Goal: Task Accomplishment & Management: Use online tool/utility

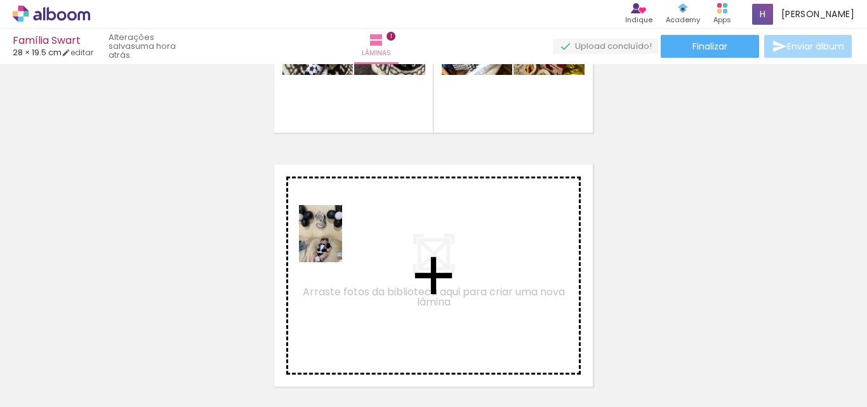
drag, startPoint x: 123, startPoint y: 370, endPoint x: 337, endPoint y: 243, distance: 248.7
click at [337, 243] on quentale-workspace at bounding box center [433, 203] width 867 height 407
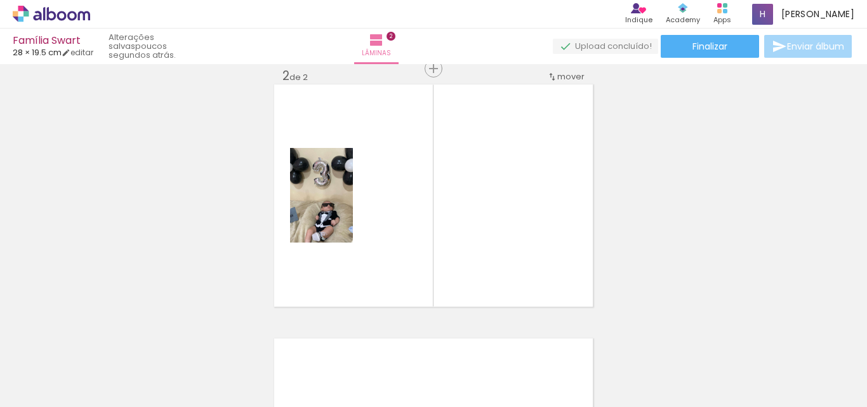
scroll to position [0, 1204]
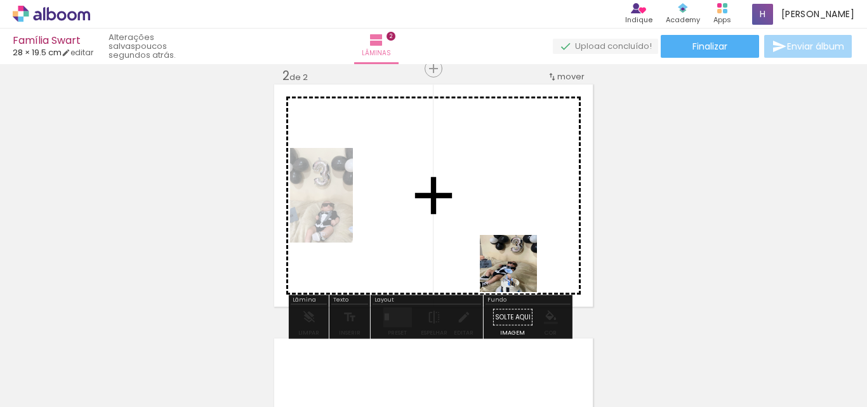
drag, startPoint x: 562, startPoint y: 371, endPoint x: 524, endPoint y: 300, distance: 80.3
click at [507, 234] on quentale-workspace at bounding box center [433, 203] width 867 height 407
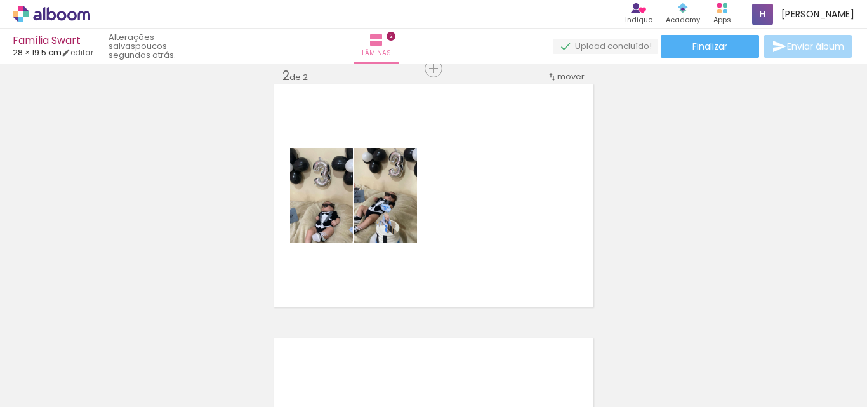
scroll to position [0, 0]
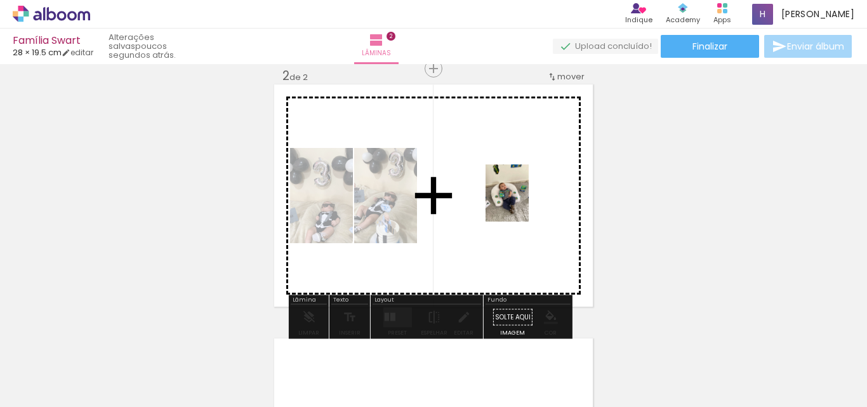
drag, startPoint x: 206, startPoint y: 368, endPoint x: 524, endPoint y: 202, distance: 358.0
click at [524, 202] on quentale-workspace at bounding box center [433, 203] width 867 height 407
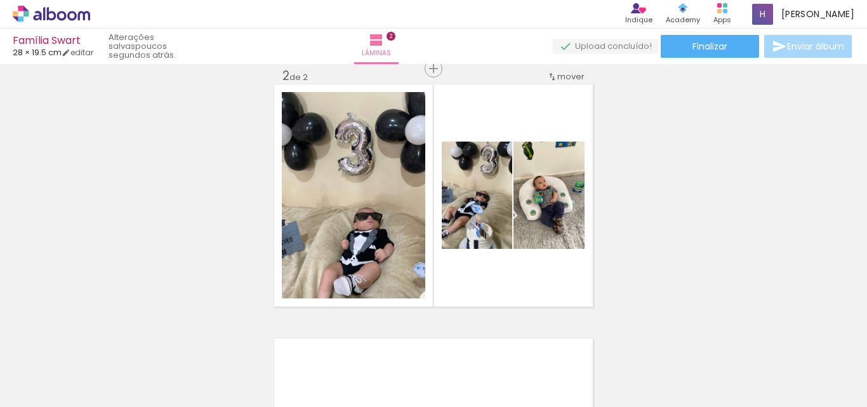
scroll to position [0, 1217]
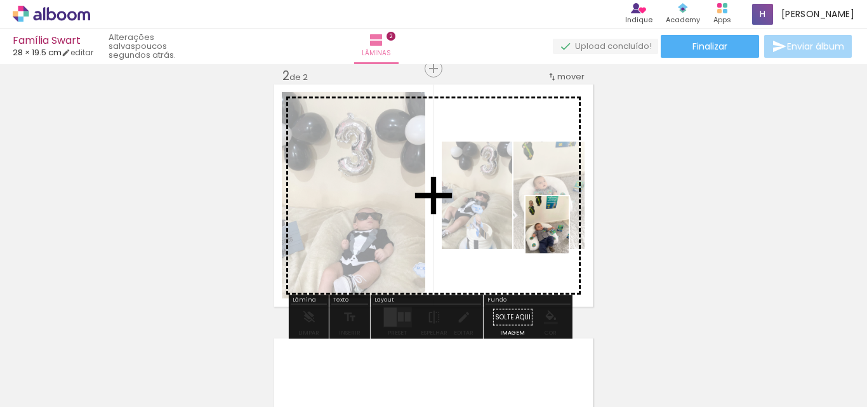
drag, startPoint x: 615, startPoint y: 371, endPoint x: 564, endPoint y: 234, distance: 145.8
click at [564, 234] on quentale-workspace at bounding box center [433, 203] width 867 height 407
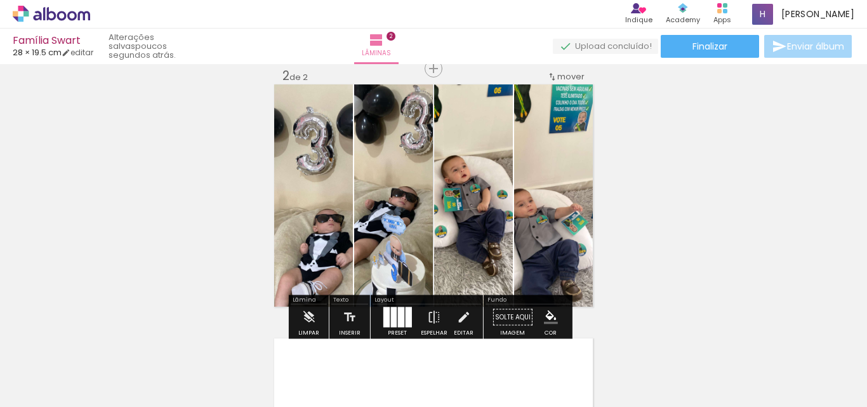
click at [390, 316] on div at bounding box center [393, 317] width 6 height 20
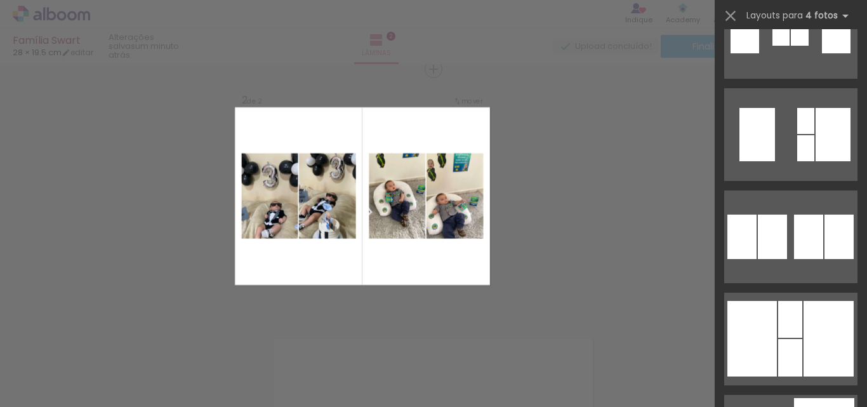
scroll to position [1523, 0]
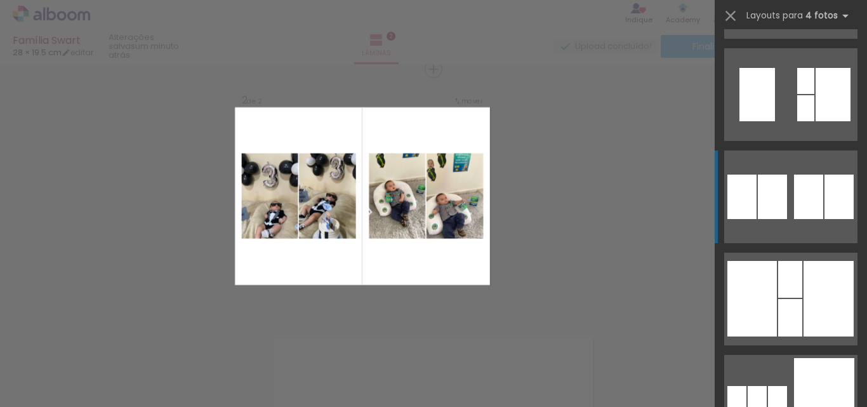
click at [798, 187] on div at bounding box center [808, 197] width 29 height 44
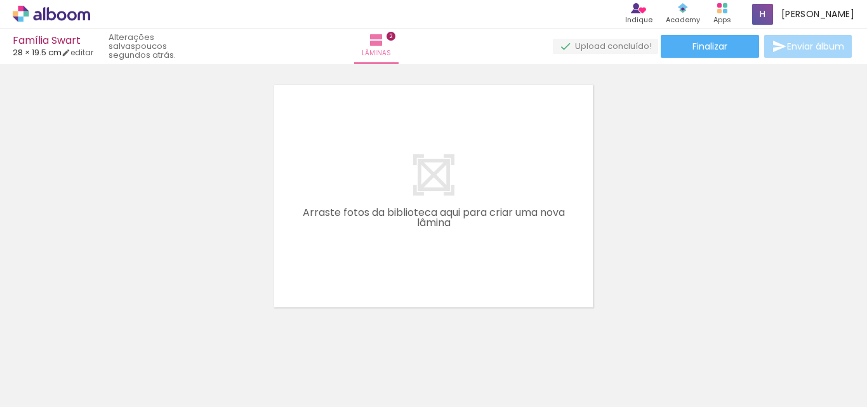
scroll to position [0, 0]
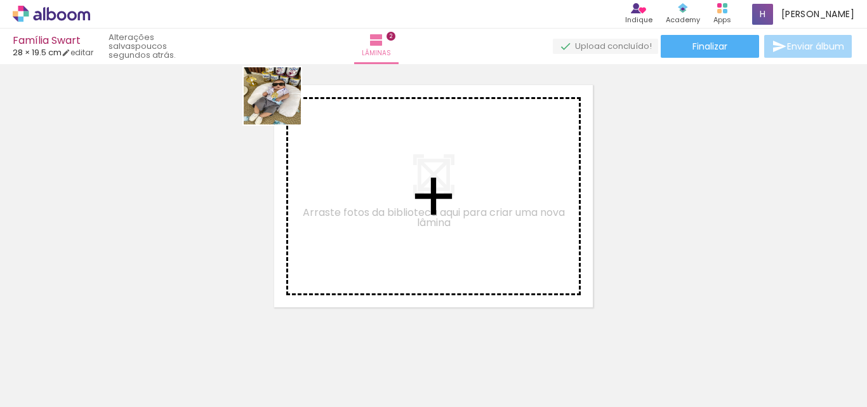
drag, startPoint x: 275, startPoint y: 366, endPoint x: 282, endPoint y: 105, distance: 261.0
click at [282, 105] on quentale-workspace at bounding box center [433, 203] width 867 height 407
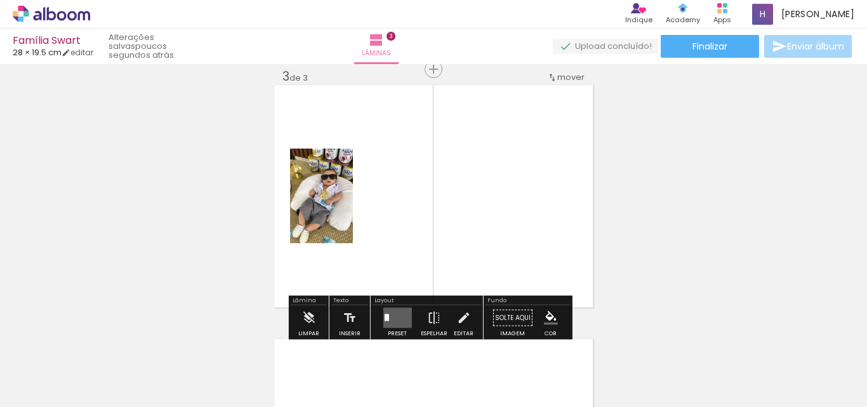
scroll to position [524, 0]
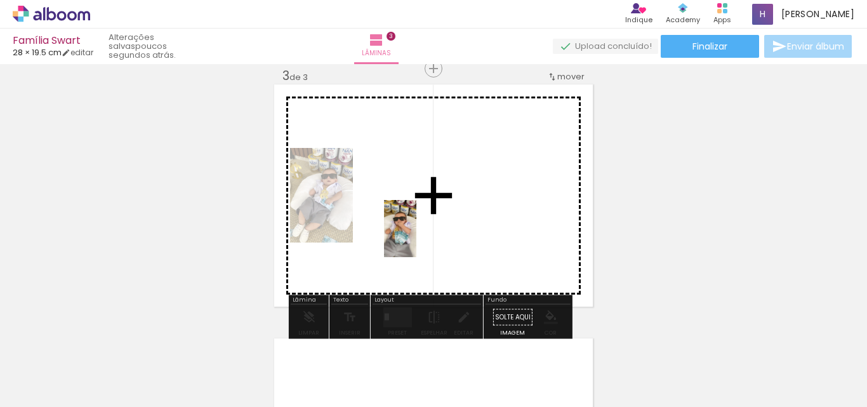
drag, startPoint x: 339, startPoint y: 348, endPoint x: 422, endPoint y: 238, distance: 138.2
click at [422, 238] on quentale-workspace at bounding box center [433, 203] width 867 height 407
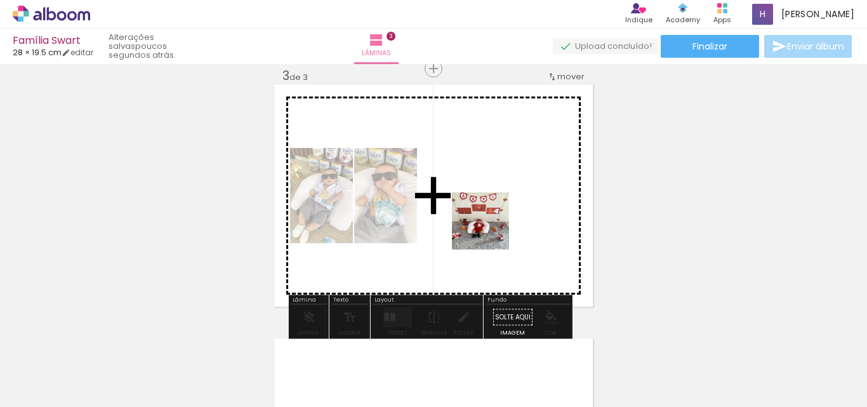
drag, startPoint x: 409, startPoint y: 364, endPoint x: 482, endPoint y: 289, distance: 105.0
click at [490, 211] on quentale-workspace at bounding box center [433, 203] width 867 height 407
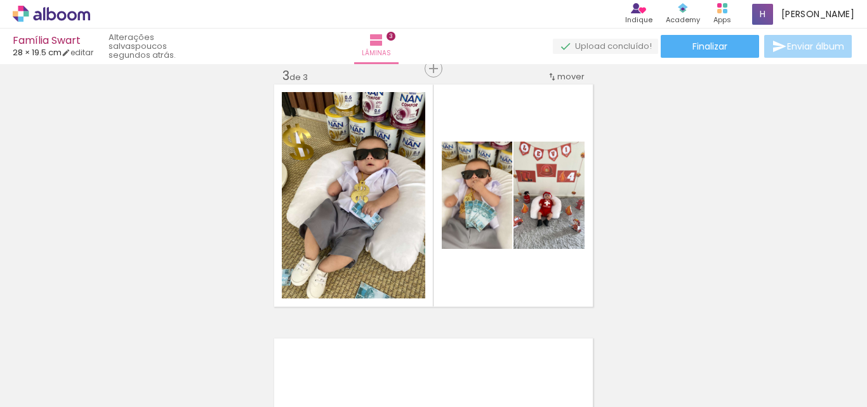
scroll to position [0, 1320]
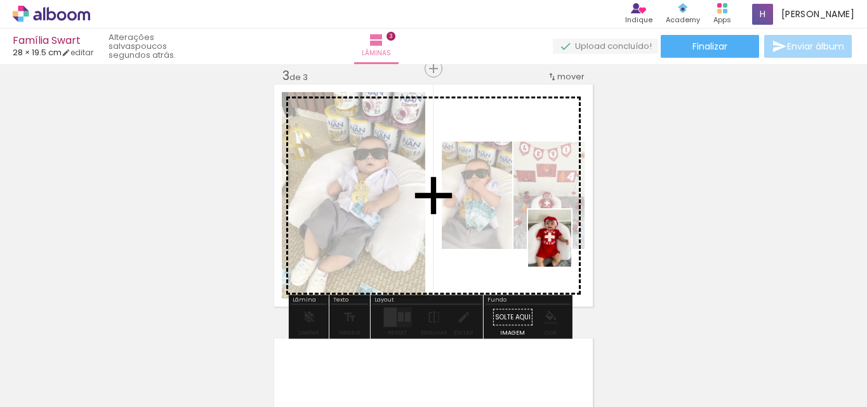
drag, startPoint x: 581, startPoint y: 385, endPoint x: 566, endPoint y: 248, distance: 138.5
click at [566, 248] on quentale-workspace at bounding box center [433, 203] width 867 height 407
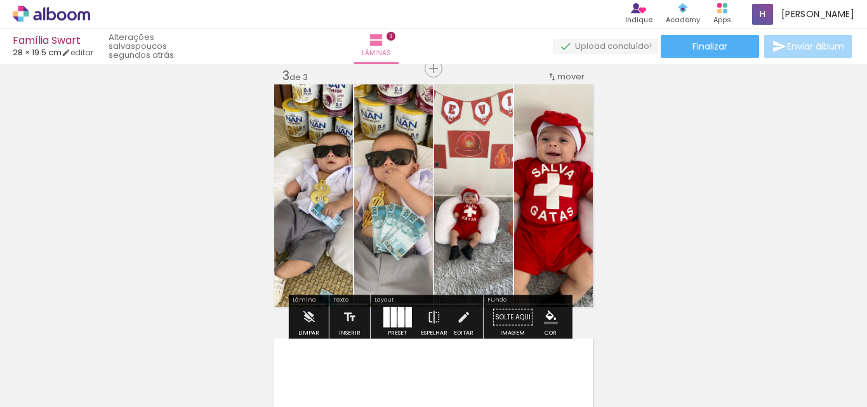
click at [399, 317] on div at bounding box center [400, 317] width 6 height 20
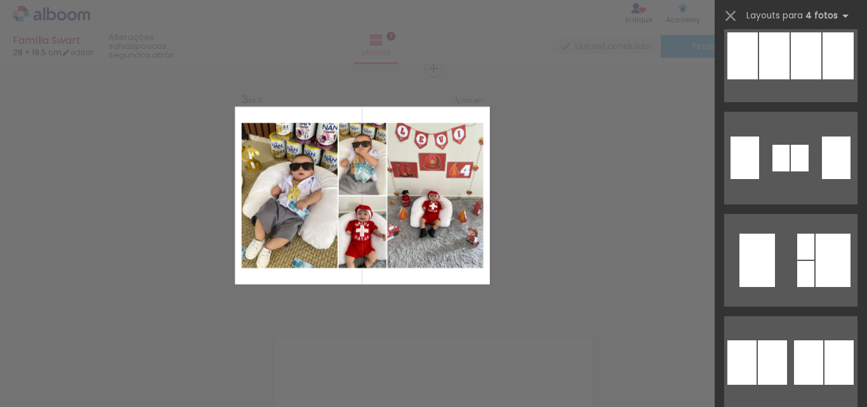
scroll to position [1587, 0]
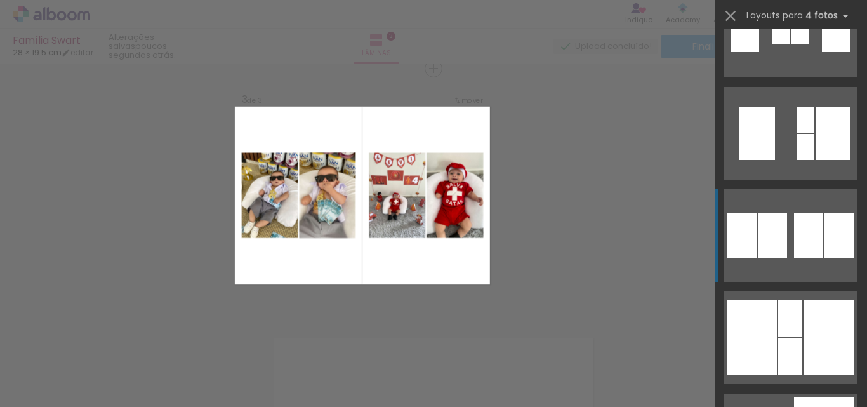
click at [805, 235] on div at bounding box center [808, 235] width 29 height 44
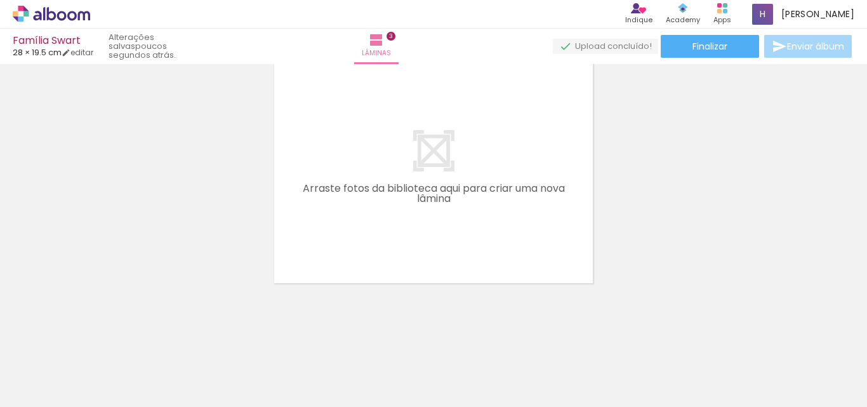
scroll to position [0, 136]
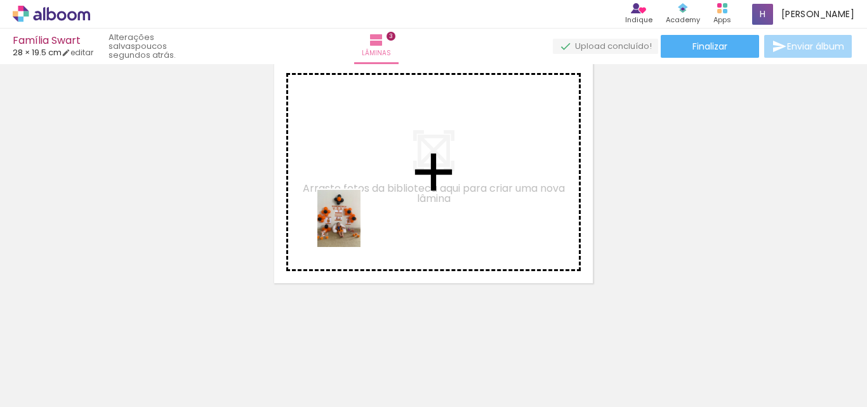
drag, startPoint x: 354, startPoint y: 378, endPoint x: 355, endPoint y: 228, distance: 149.8
click at [355, 228] on quentale-workspace at bounding box center [433, 203] width 867 height 407
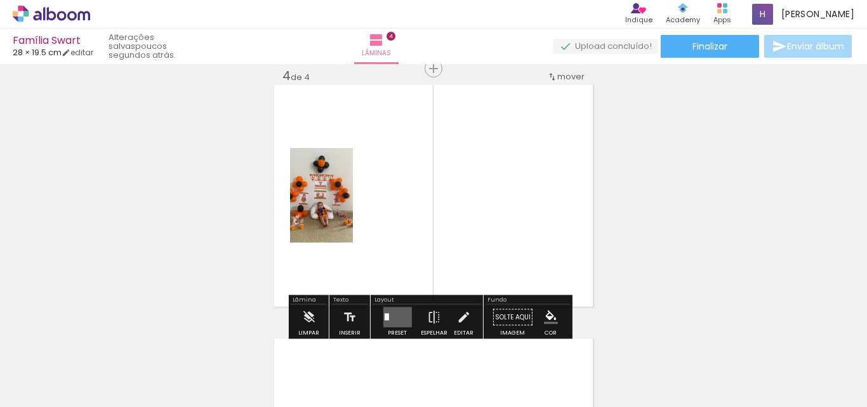
scroll to position [778, 0]
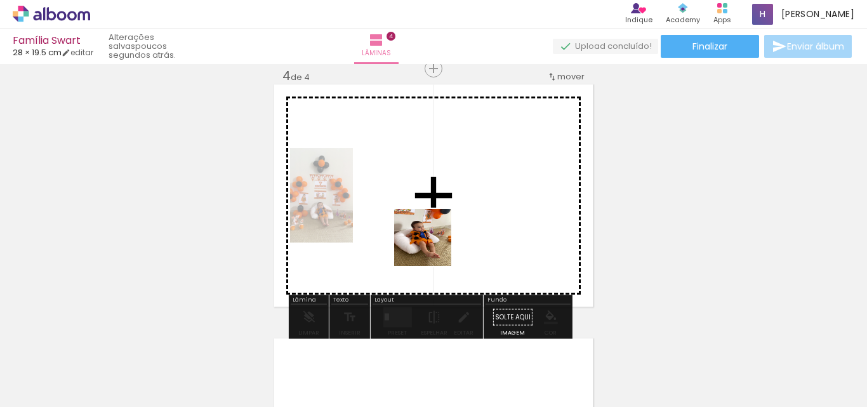
drag, startPoint x: 423, startPoint y: 368, endPoint x: 432, endPoint y: 230, distance: 137.4
click at [432, 230] on quentale-workspace at bounding box center [433, 203] width 867 height 407
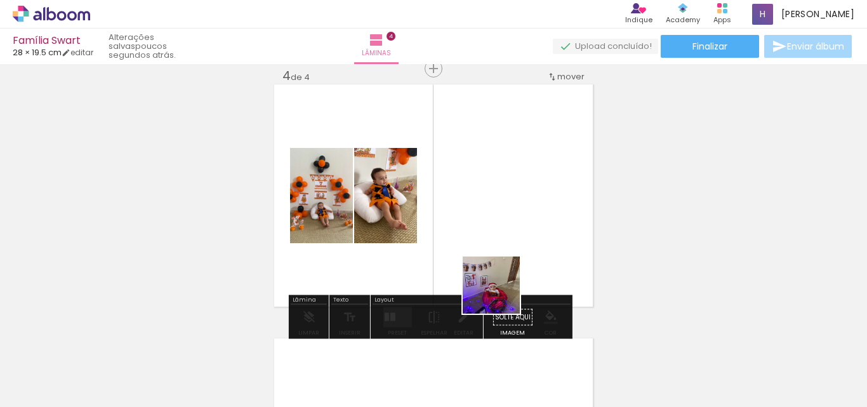
drag, startPoint x: 482, startPoint y: 380, endPoint x: 501, endPoint y: 235, distance: 146.0
click at [501, 235] on quentale-workspace at bounding box center [433, 203] width 867 height 407
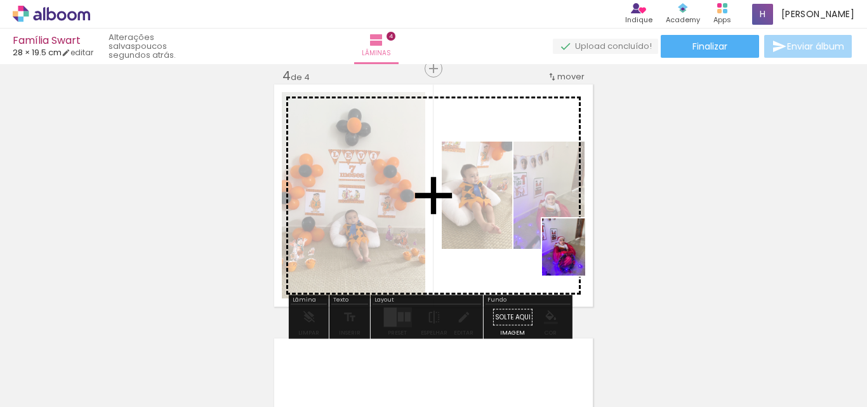
drag, startPoint x: 559, startPoint y: 381, endPoint x: 580, endPoint y: 256, distance: 126.9
click at [580, 256] on quentale-workspace at bounding box center [433, 203] width 867 height 407
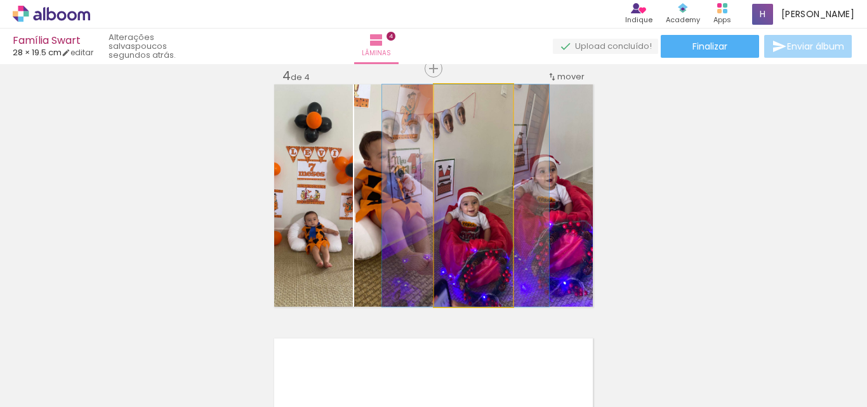
drag, startPoint x: 486, startPoint y: 213, endPoint x: 479, endPoint y: 211, distance: 7.9
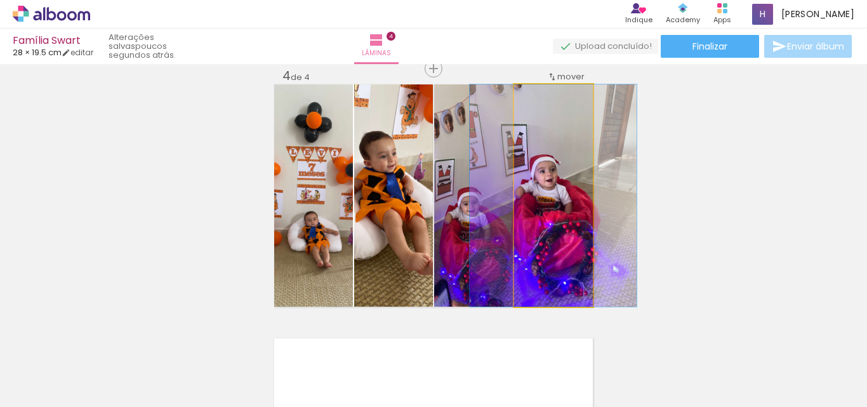
click at [556, 221] on quentale-photo at bounding box center [553, 195] width 79 height 222
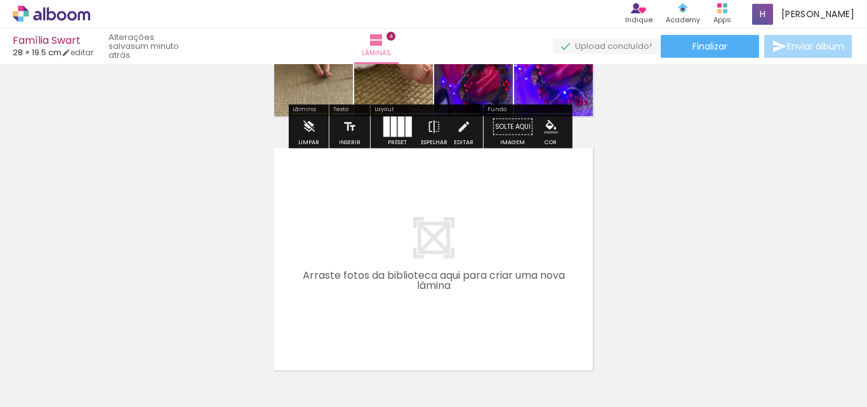
scroll to position [1032, 0]
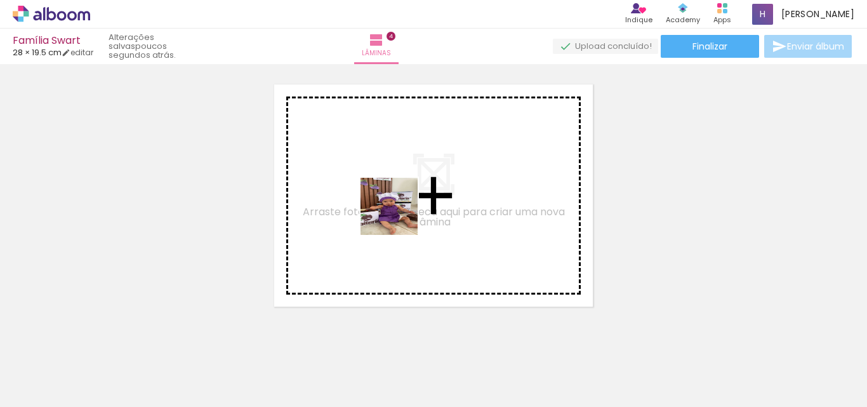
drag, startPoint x: 508, startPoint y: 364, endPoint x: 529, endPoint y: 369, distance: 21.1
click at [390, 211] on quentale-workspace at bounding box center [433, 203] width 867 height 407
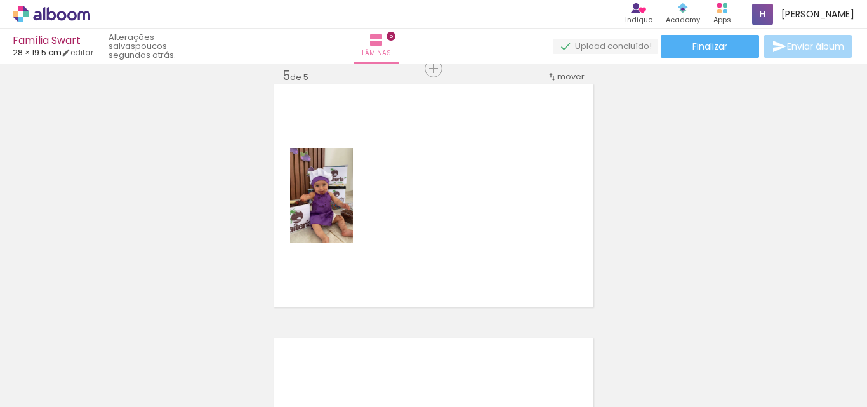
scroll to position [0, 1429]
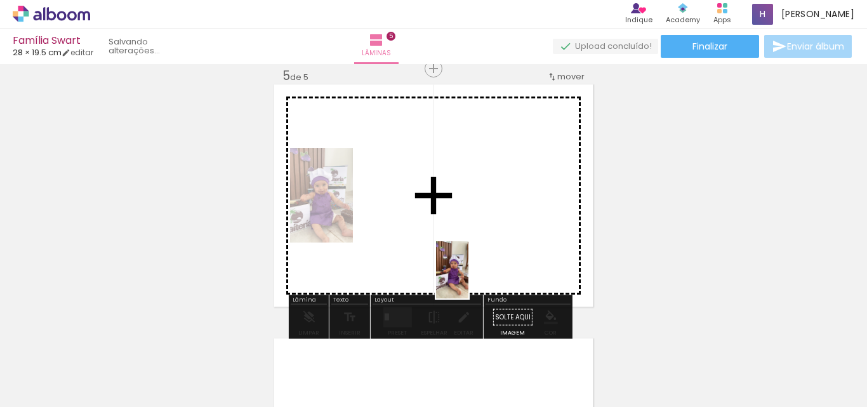
drag, startPoint x: 550, startPoint y: 376, endPoint x: 474, endPoint y: 279, distance: 123.4
click at [474, 279] on quentale-workspace at bounding box center [433, 203] width 867 height 407
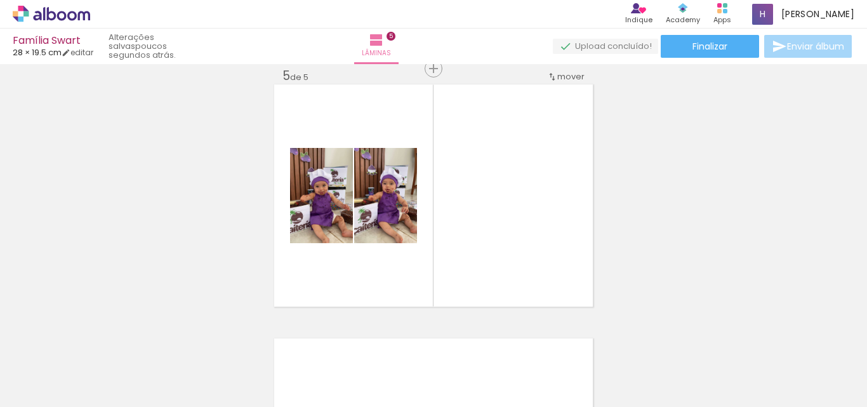
scroll to position [0, 1942]
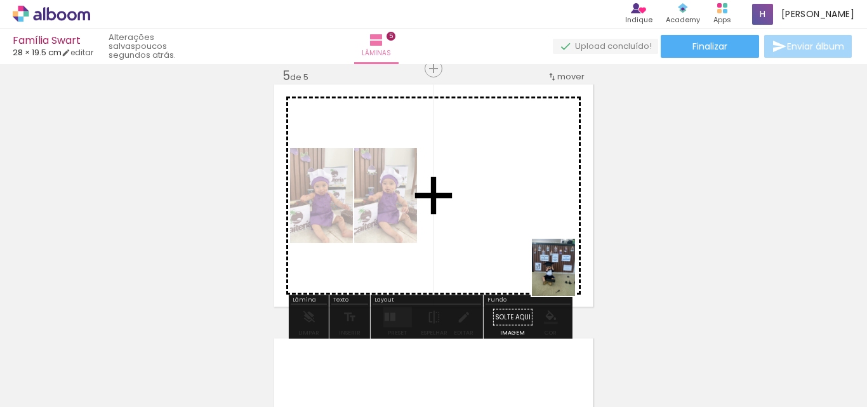
drag, startPoint x: 752, startPoint y: 386, endPoint x: 538, endPoint y: 258, distance: 249.4
click at [538, 258] on quentale-workspace at bounding box center [433, 203] width 867 height 407
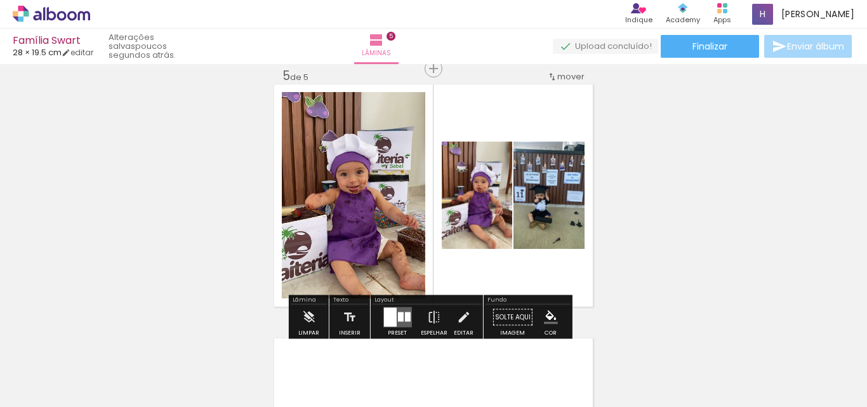
scroll to position [0, 1438]
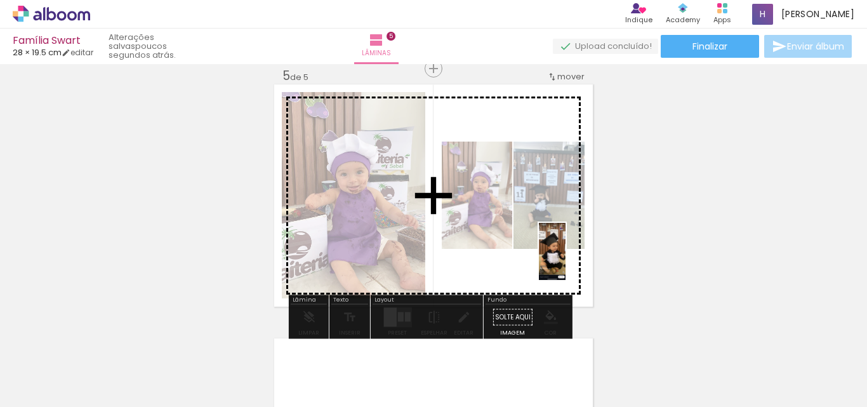
drag, startPoint x: 613, startPoint y: 368, endPoint x: 577, endPoint y: 261, distance: 113.0
click at [577, 261] on quentale-workspace at bounding box center [433, 203] width 867 height 407
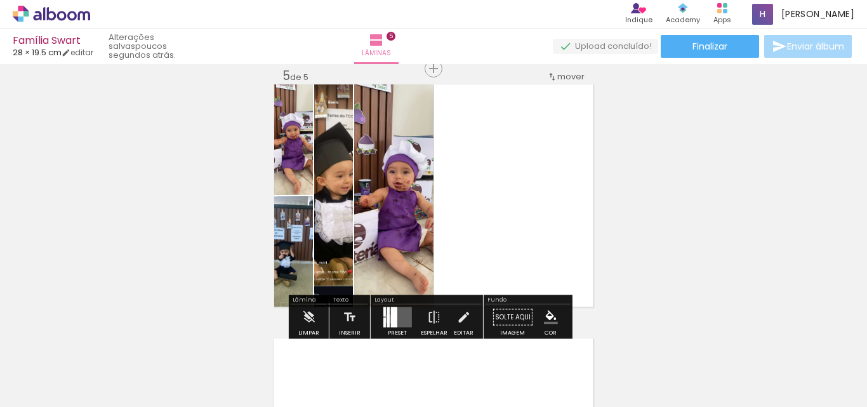
click at [387, 319] on div at bounding box center [388, 317] width 3 height 20
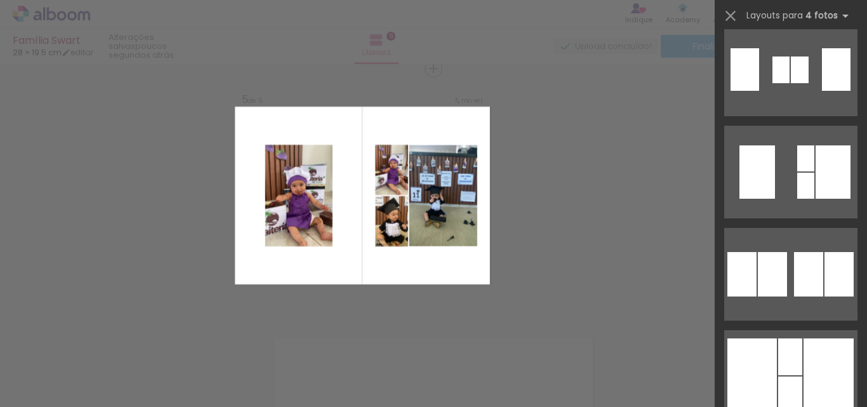
scroll to position [1523, 0]
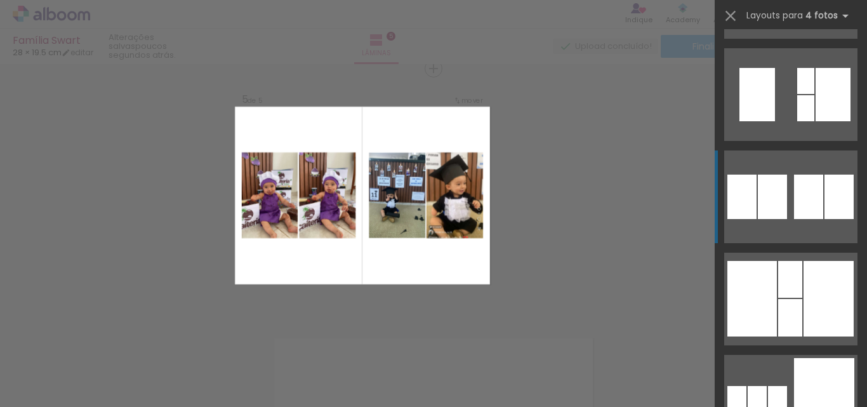
click at [794, 186] on div at bounding box center [808, 197] width 29 height 44
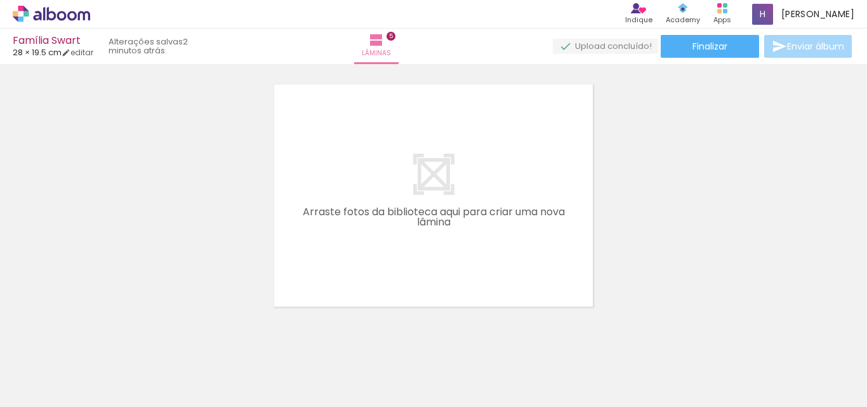
scroll to position [0, 1890]
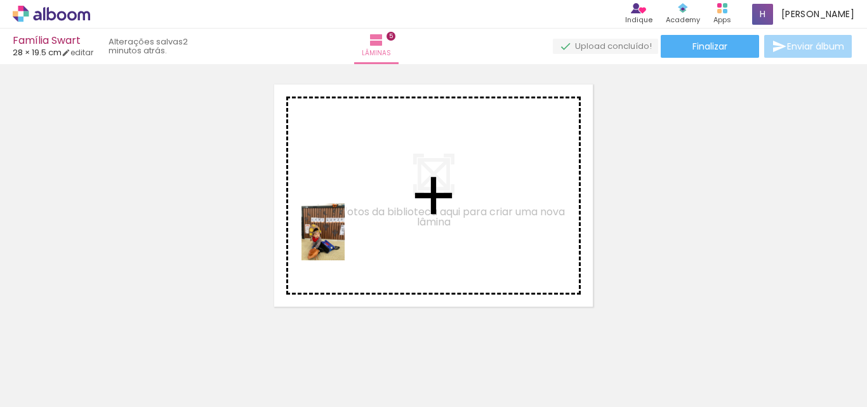
drag, startPoint x: 288, startPoint y: 367, endPoint x: 340, endPoint y: 241, distance: 135.8
click at [340, 241] on quentale-workspace at bounding box center [433, 203] width 867 height 407
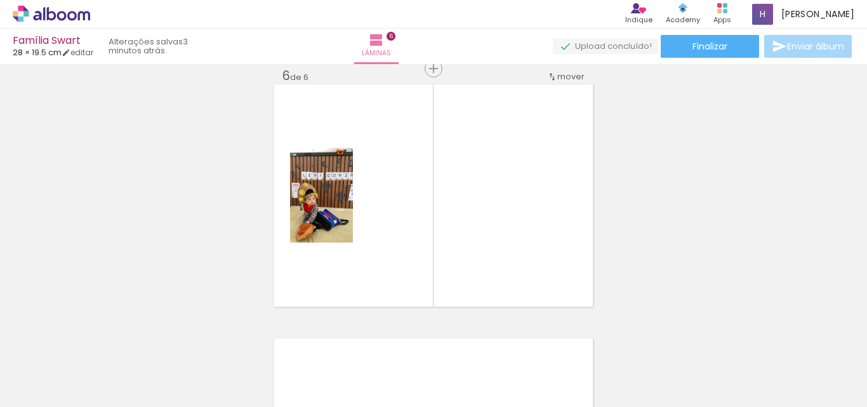
scroll to position [0, 1942]
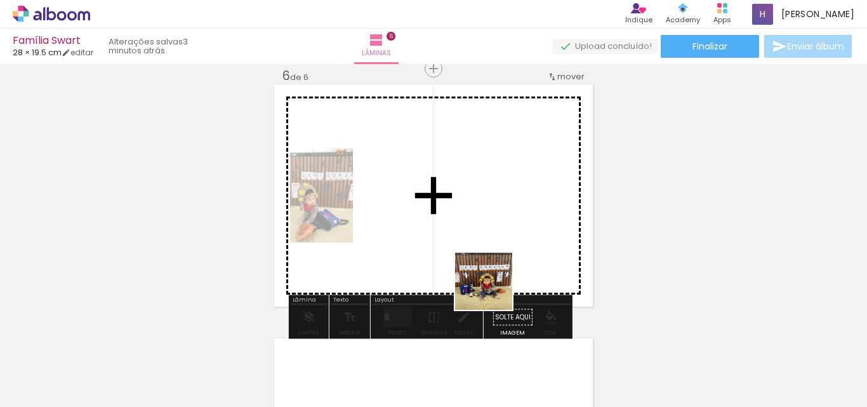
drag, startPoint x: 821, startPoint y: 378, endPoint x: 393, endPoint y: 237, distance: 450.2
click at [393, 237] on quentale-workspace at bounding box center [433, 203] width 867 height 407
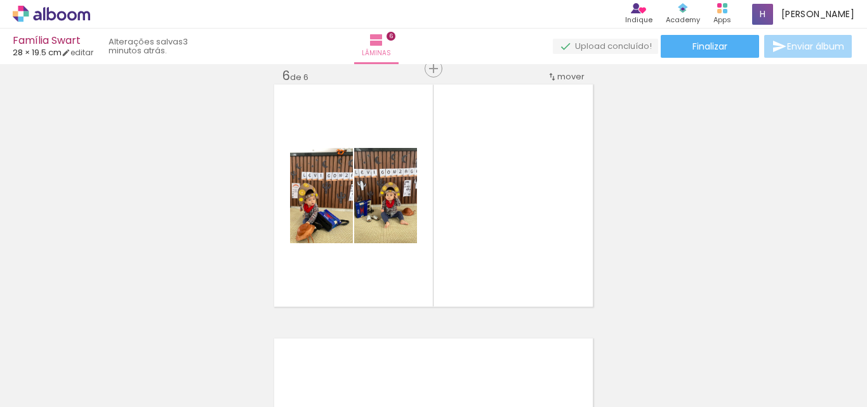
scroll to position [0, 1649]
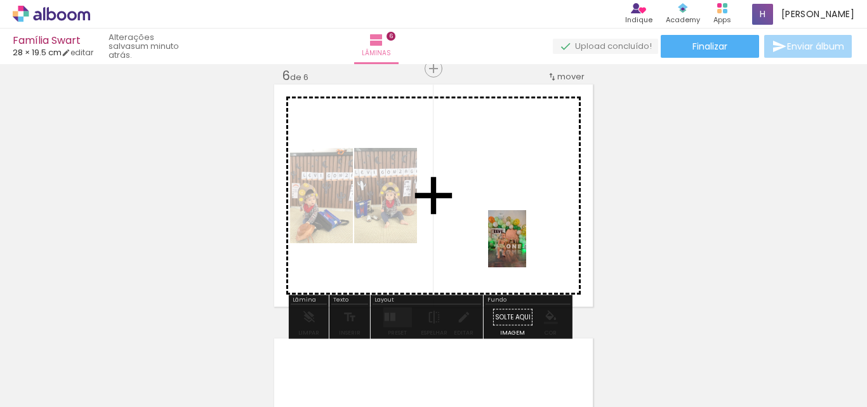
drag, startPoint x: 621, startPoint y: 373, endPoint x: 562, endPoint y: 265, distance: 122.1
click at [524, 244] on quentale-workspace at bounding box center [433, 203] width 867 height 407
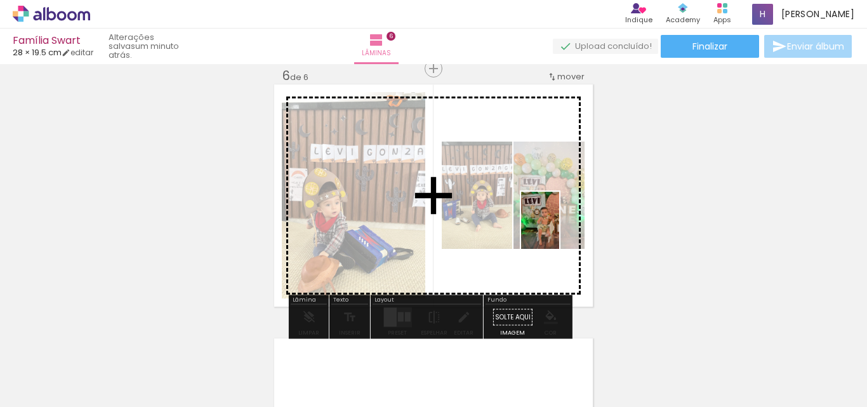
drag, startPoint x: 687, startPoint y: 366, endPoint x: 559, endPoint y: 230, distance: 186.8
click at [559, 230] on quentale-workspace at bounding box center [433, 203] width 867 height 407
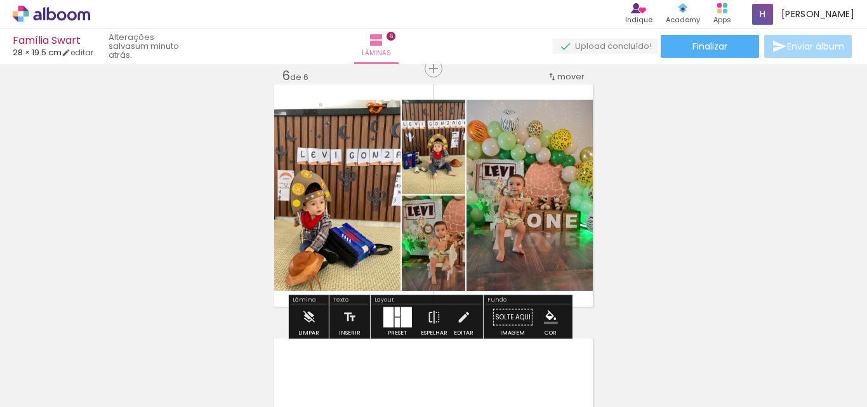
click at [401, 313] on div at bounding box center [406, 317] width 11 height 20
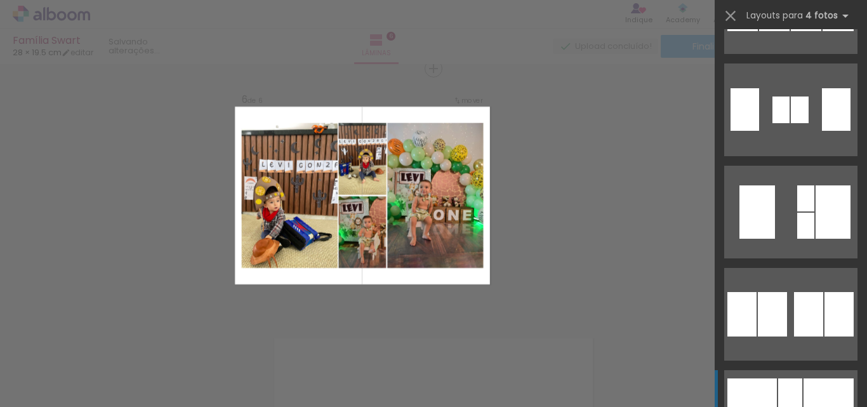
scroll to position [1587, 0]
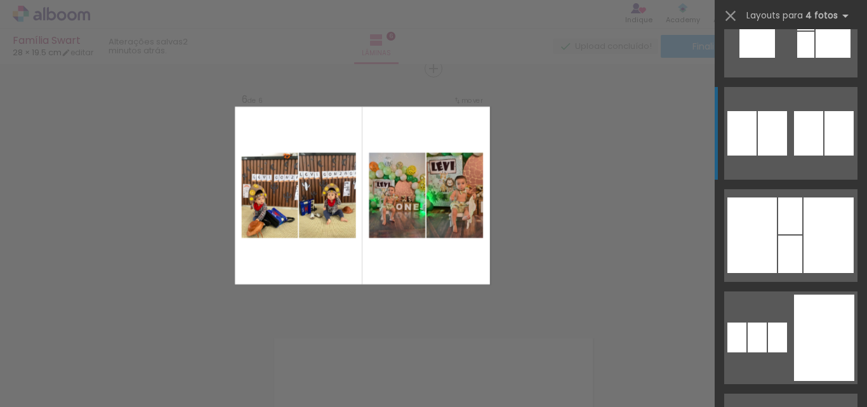
click at [809, 148] on div at bounding box center [808, 133] width 29 height 44
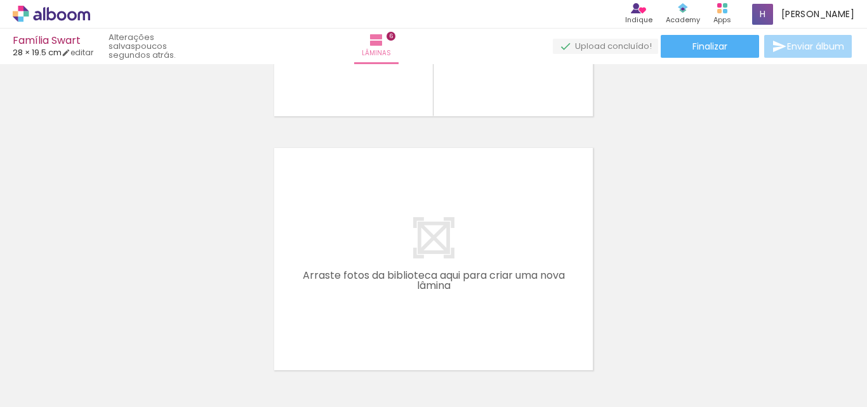
scroll to position [0, 734]
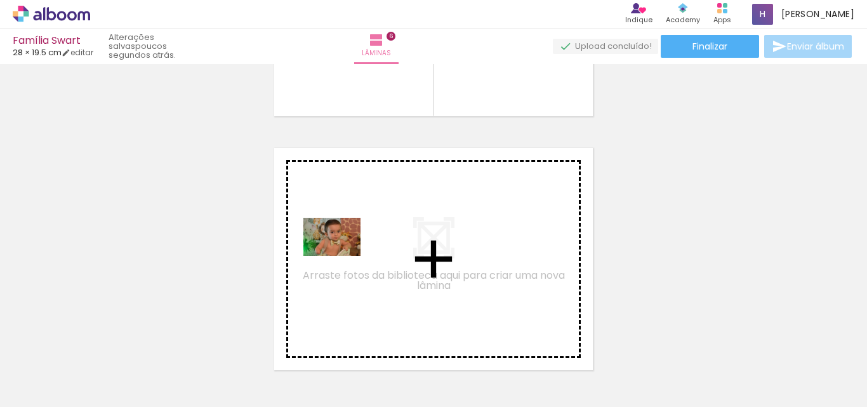
drag, startPoint x: 171, startPoint y: 366, endPoint x: 341, endPoint y: 256, distance: 202.5
click at [341, 256] on quentale-workspace at bounding box center [433, 203] width 867 height 407
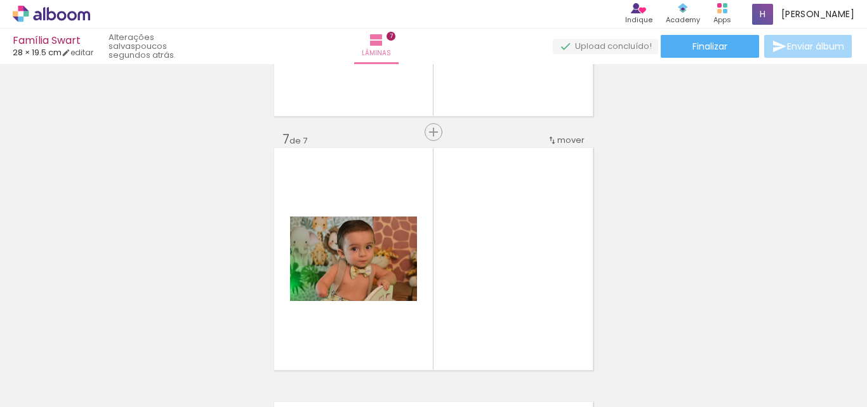
scroll to position [0, 1942]
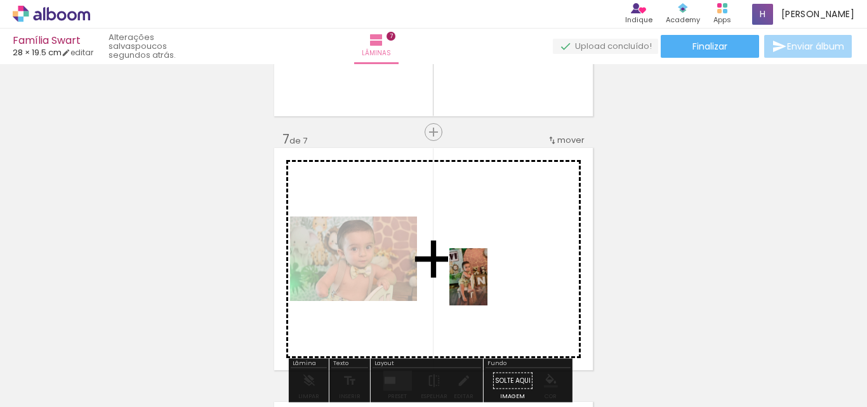
drag, startPoint x: 474, startPoint y: 364, endPoint x: 487, endPoint y: 286, distance: 78.6
click at [487, 286] on quentale-workspace at bounding box center [433, 203] width 867 height 407
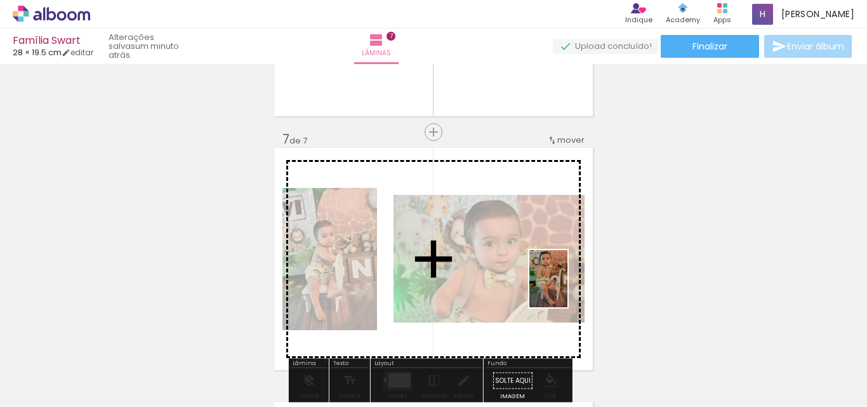
drag, startPoint x: 539, startPoint y: 361, endPoint x: 567, endPoint y: 288, distance: 78.4
click at [567, 288] on quentale-workspace at bounding box center [433, 203] width 867 height 407
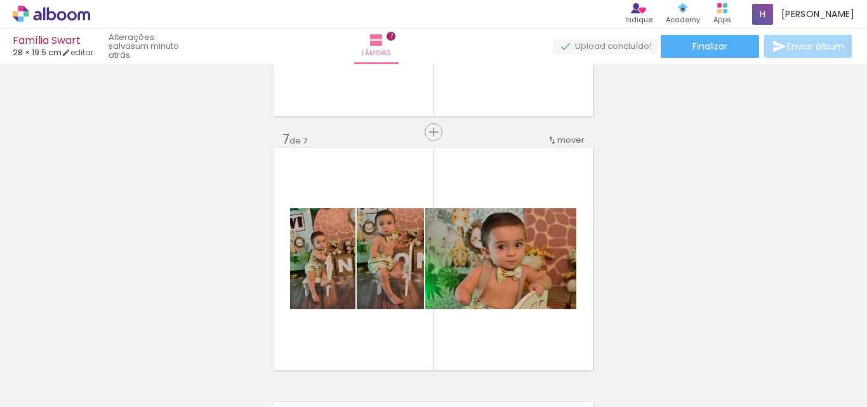
scroll to position [0, 793]
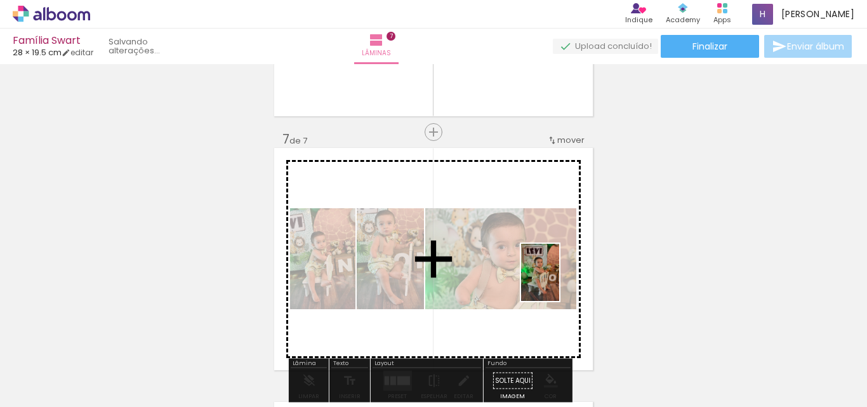
drag, startPoint x: 204, startPoint y: 371, endPoint x: 560, endPoint y: 282, distance: 367.0
click at [560, 282] on quentale-workspace at bounding box center [433, 203] width 867 height 407
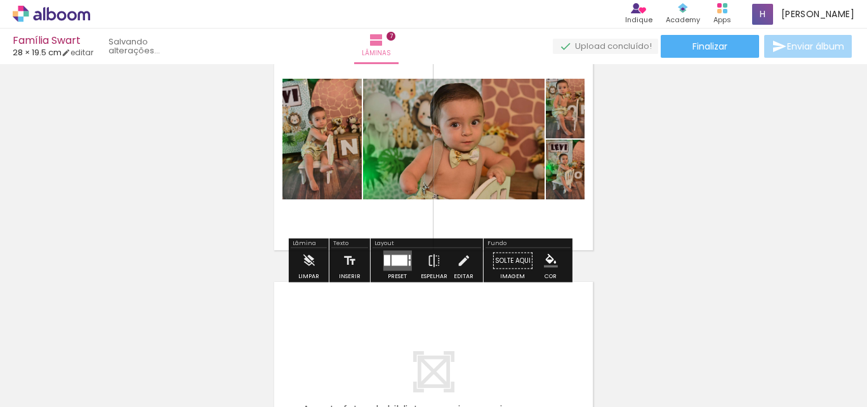
scroll to position [1603, 0]
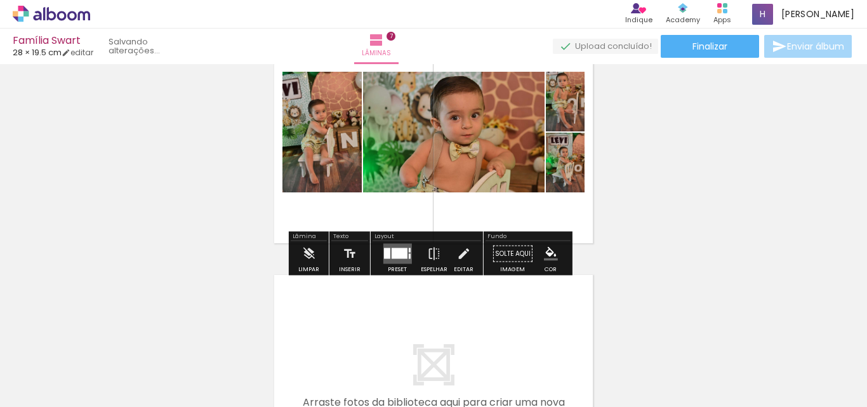
click at [392, 256] on div at bounding box center [399, 253] width 16 height 11
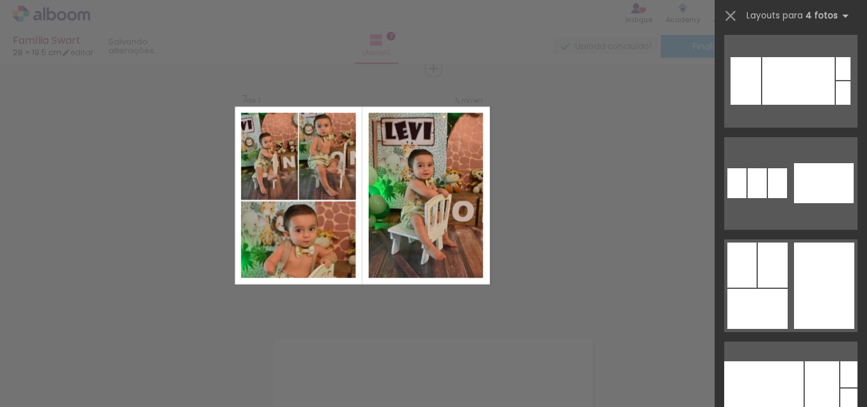
scroll to position [4316, 0]
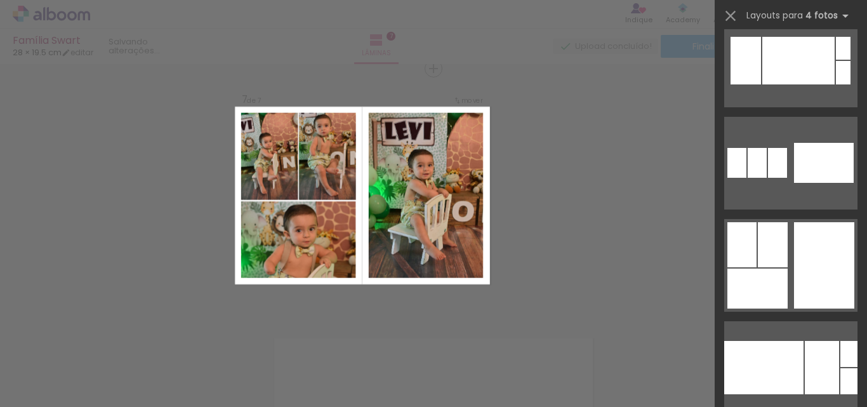
click at [764, 289] on div at bounding box center [757, 288] width 60 height 40
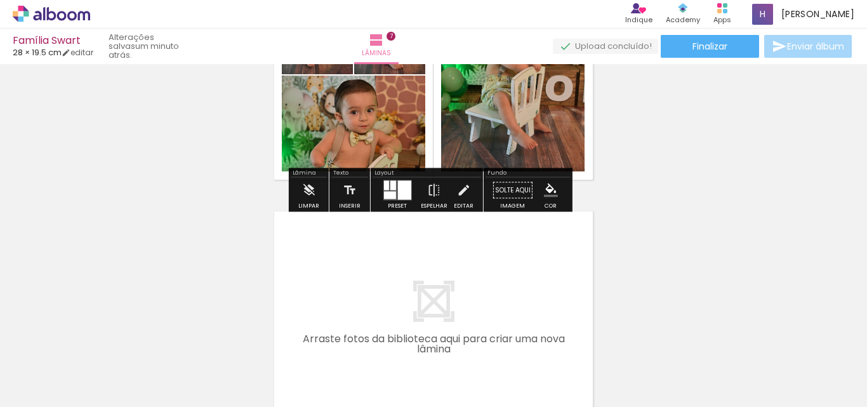
scroll to position [1730, 0]
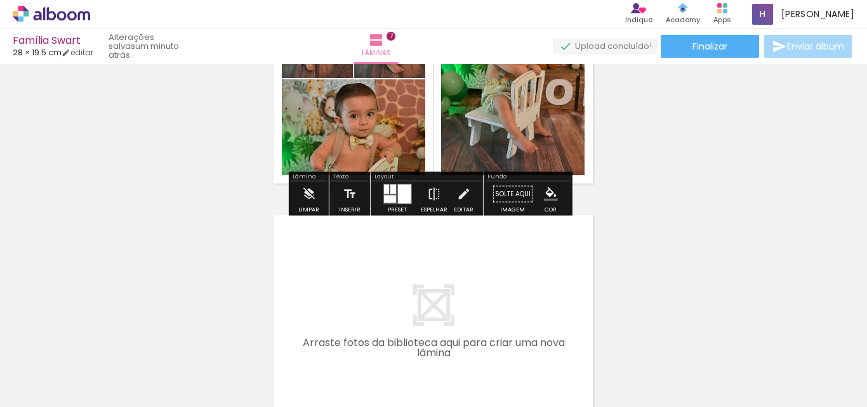
scroll to position [1730, 0]
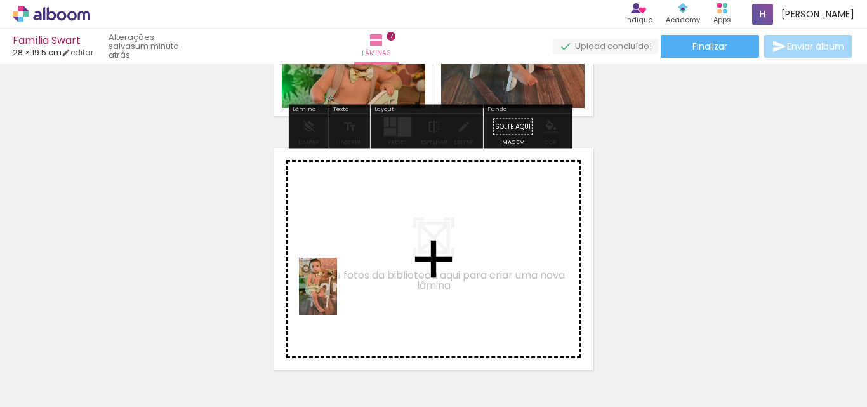
drag, startPoint x: 263, startPoint y: 394, endPoint x: 337, endPoint y: 296, distance: 122.9
click at [337, 296] on quentale-workspace at bounding box center [433, 203] width 867 height 407
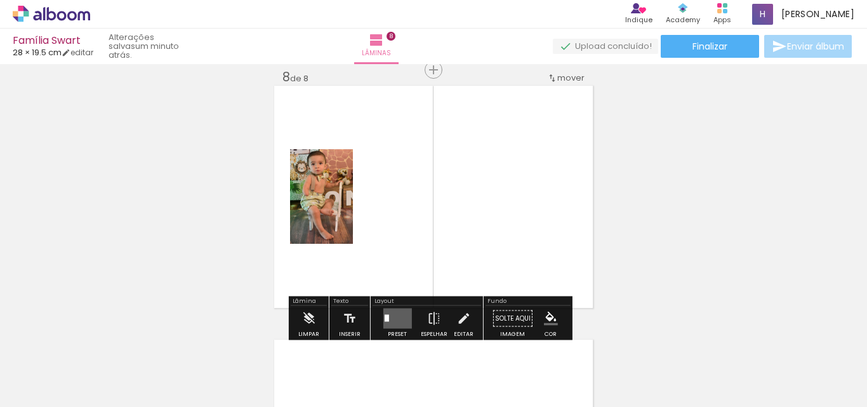
scroll to position [1794, 0]
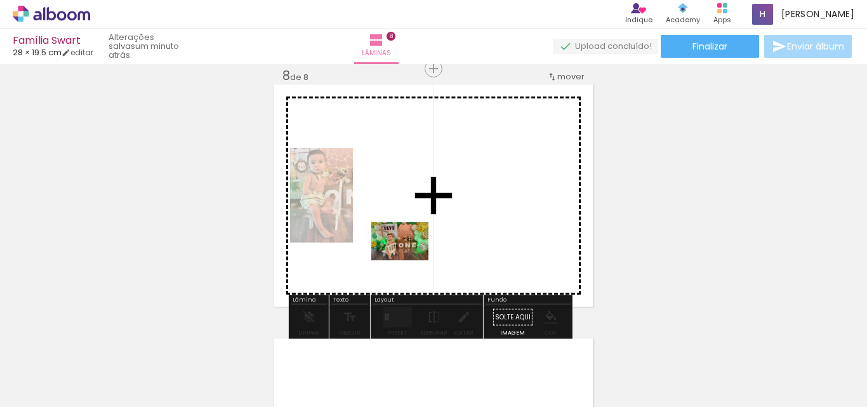
drag, startPoint x: 335, startPoint y: 362, endPoint x: 409, endPoint y: 260, distance: 125.8
click at [409, 260] on quentale-workspace at bounding box center [433, 203] width 867 height 407
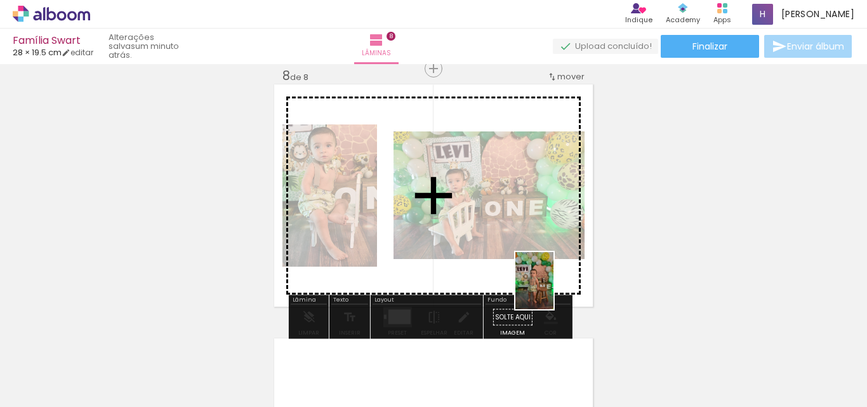
drag, startPoint x: 619, startPoint y: 374, endPoint x: 553, endPoint y: 289, distance: 108.6
click at [553, 289] on quentale-workspace at bounding box center [433, 203] width 867 height 407
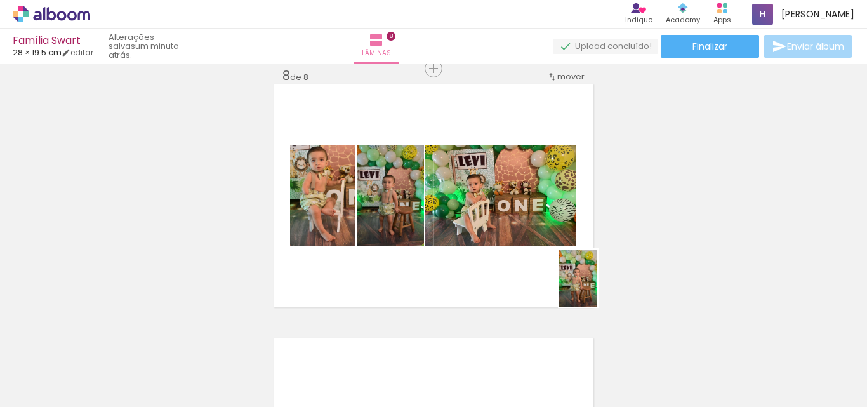
drag, startPoint x: 694, startPoint y: 380, endPoint x: 591, endPoint y: 270, distance: 150.9
click at [591, 270] on quentale-workspace at bounding box center [433, 203] width 867 height 407
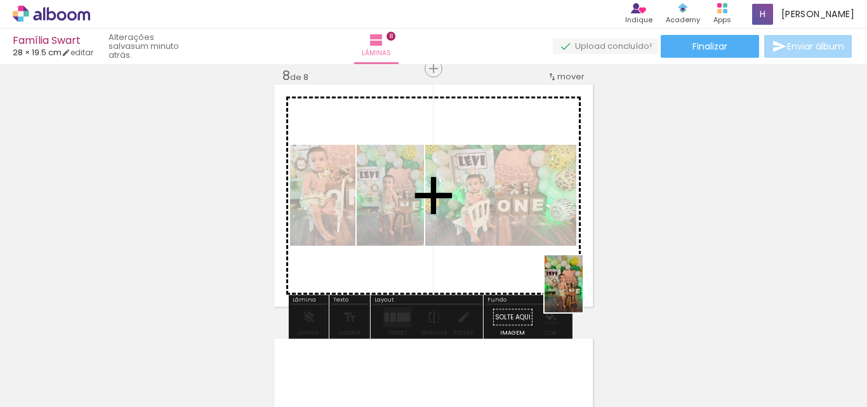
drag, startPoint x: 701, startPoint y: 378, endPoint x: 585, endPoint y: 279, distance: 152.2
click at [585, 279] on quentale-workspace at bounding box center [433, 203] width 867 height 407
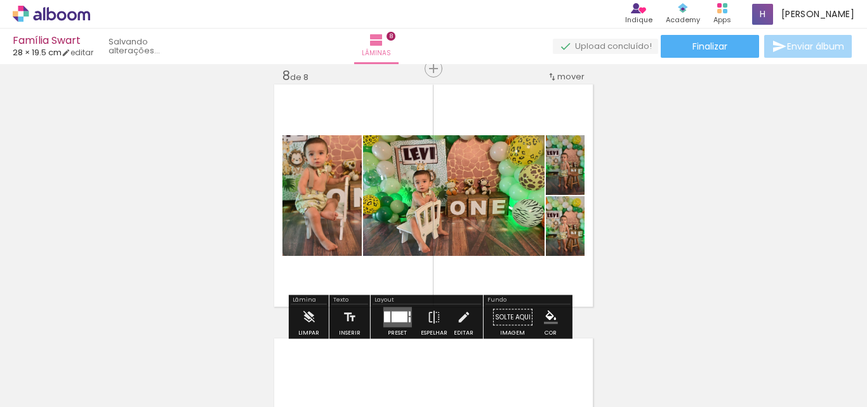
click at [397, 312] on div at bounding box center [399, 317] width 16 height 11
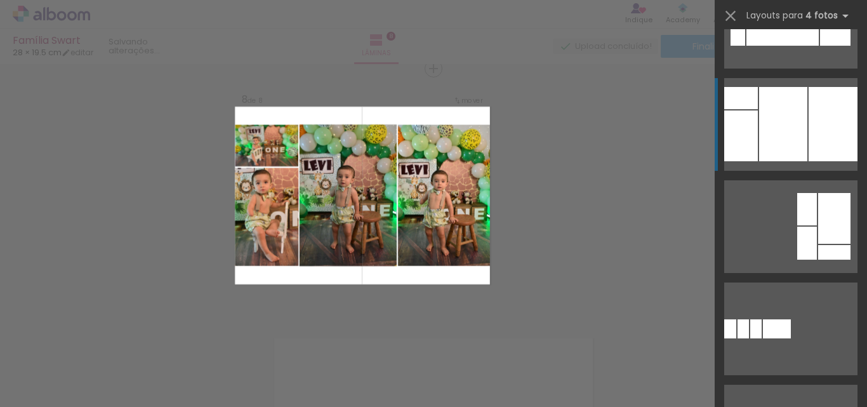
scroll to position [1269, 0]
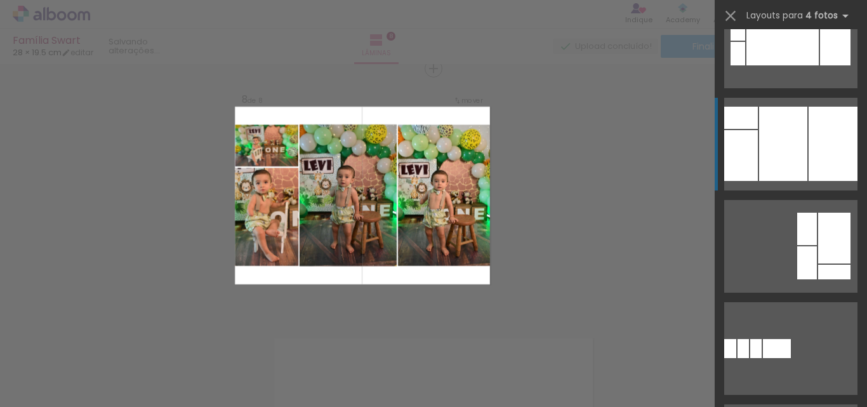
click at [809, 160] on div at bounding box center [833, 144] width 49 height 74
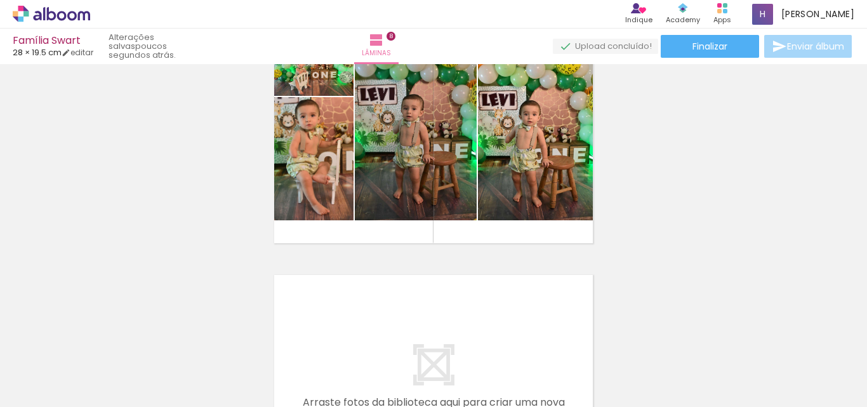
scroll to position [0, 824]
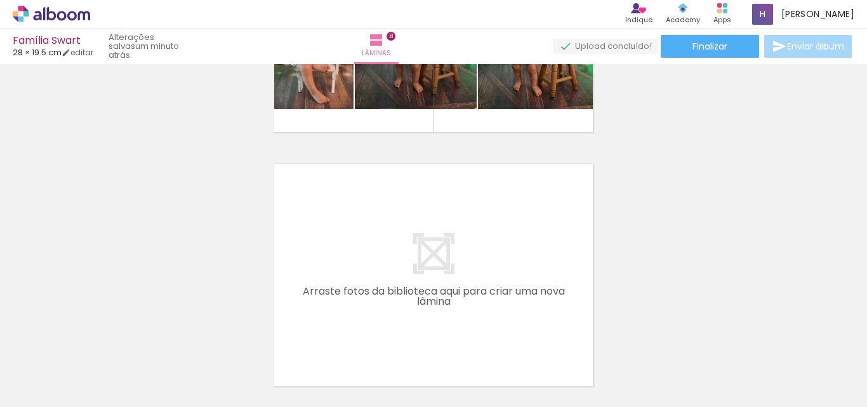
scroll to position [1984, 0]
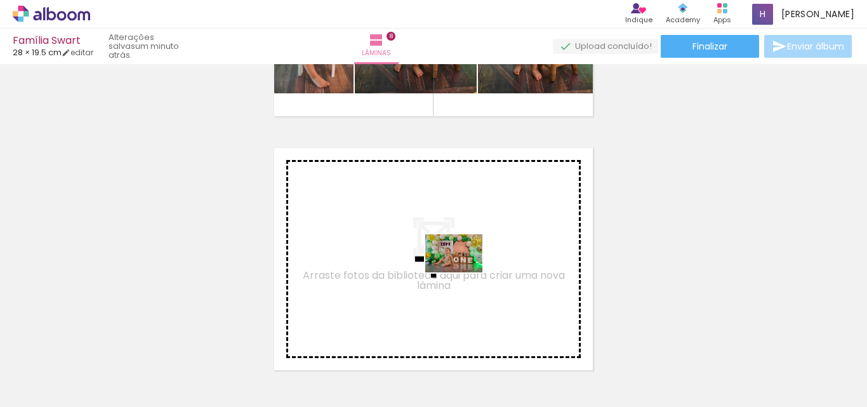
drag, startPoint x: 722, startPoint y: 369, endPoint x: 463, endPoint y: 272, distance: 276.4
click at [463, 272] on quentale-workspace at bounding box center [433, 203] width 867 height 407
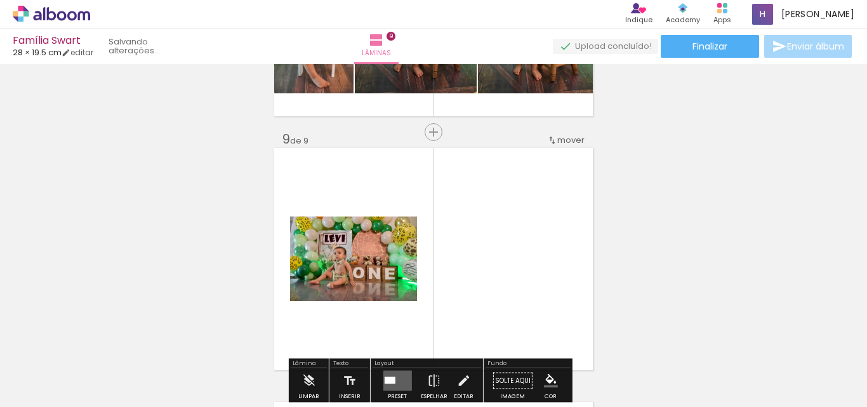
scroll to position [2048, 0]
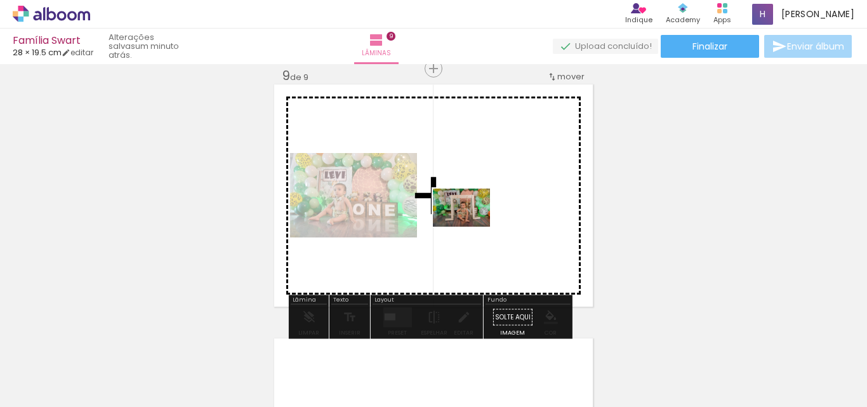
drag, startPoint x: 372, startPoint y: 374, endPoint x: 471, endPoint y: 227, distance: 177.4
click at [471, 227] on quentale-workspace at bounding box center [433, 203] width 867 height 407
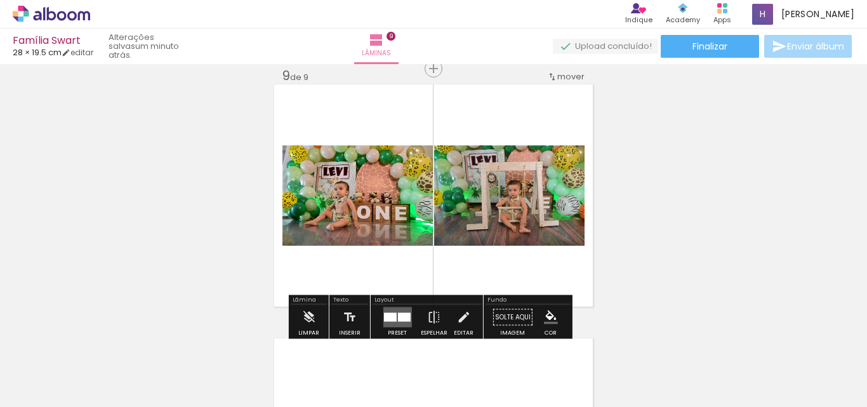
scroll to position [0, 882]
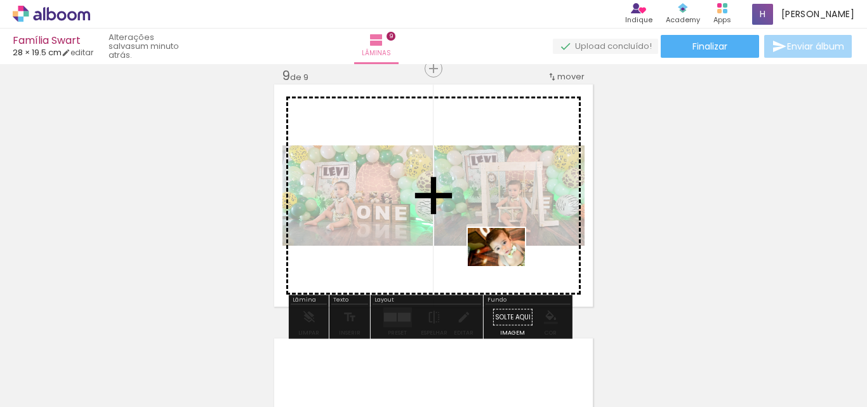
drag, startPoint x: 385, startPoint y: 378, endPoint x: 506, endPoint y: 266, distance: 164.4
click at [506, 266] on quentale-workspace at bounding box center [433, 203] width 867 height 407
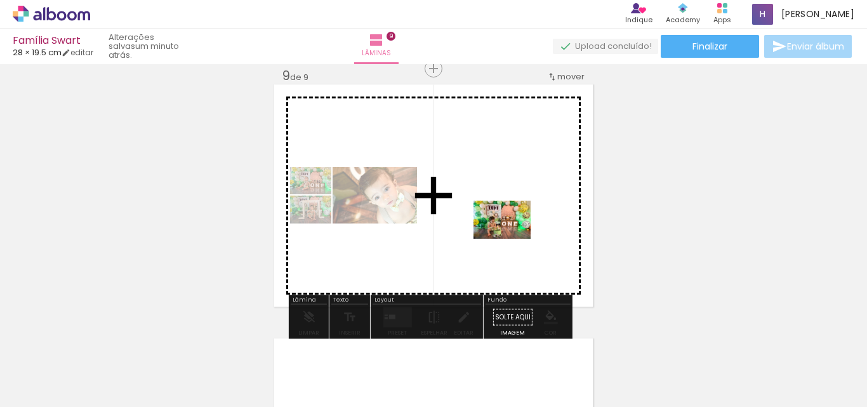
drag, startPoint x: 463, startPoint y: 364, endPoint x: 512, endPoint y: 239, distance: 134.3
click at [512, 239] on quentale-workspace at bounding box center [433, 203] width 867 height 407
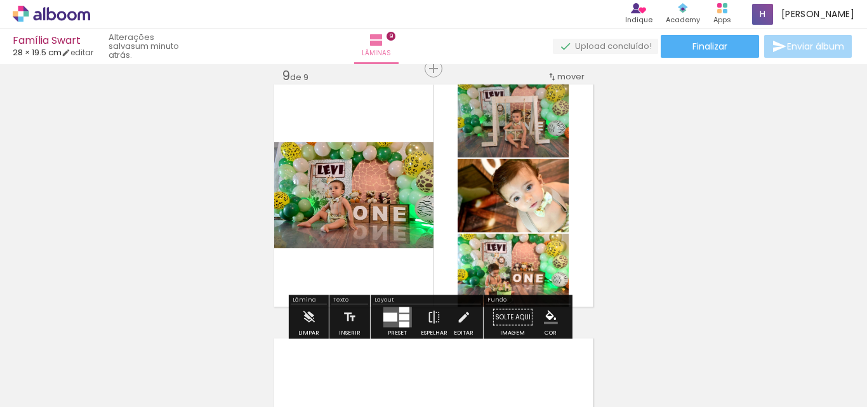
click at [394, 321] on div at bounding box center [390, 317] width 14 height 9
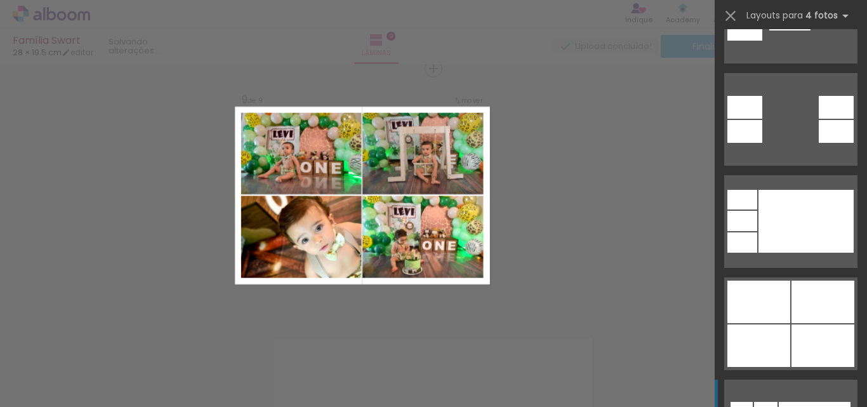
scroll to position [762, 0]
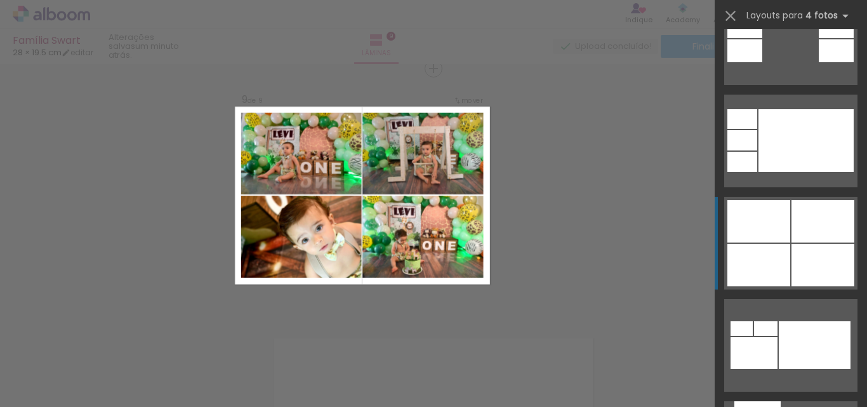
click at [781, 274] on div at bounding box center [758, 265] width 63 height 43
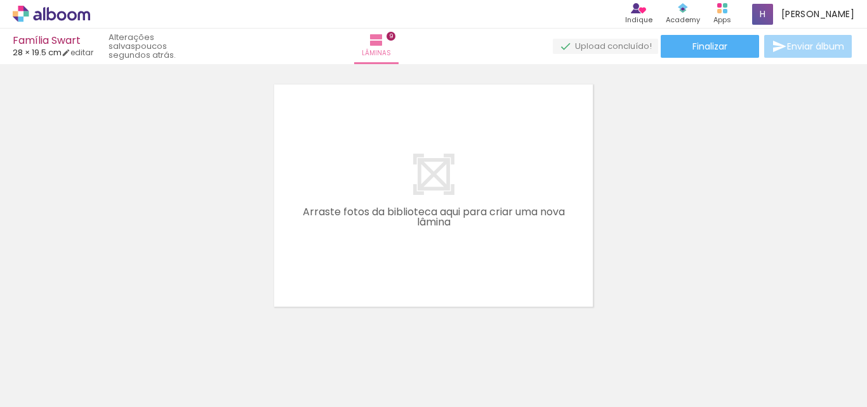
scroll to position [0, 1579]
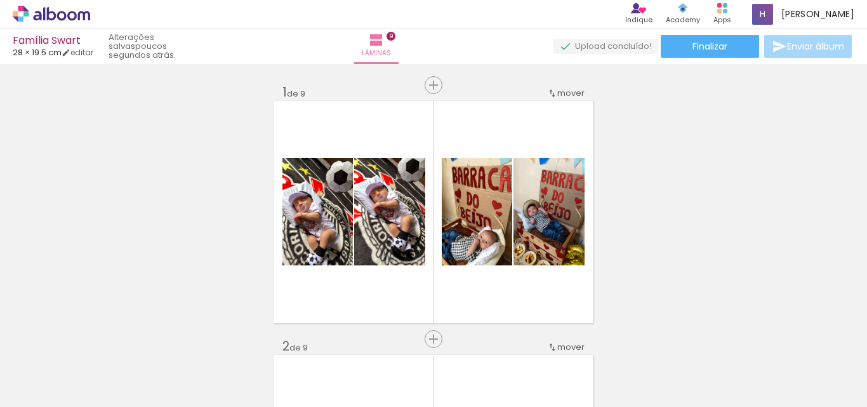
scroll to position [0, 1942]
drag, startPoint x: 395, startPoint y: 234, endPoint x: 655, endPoint y: 362, distance: 290.4
click at [390, 232] on quentale-workspace at bounding box center [433, 203] width 867 height 407
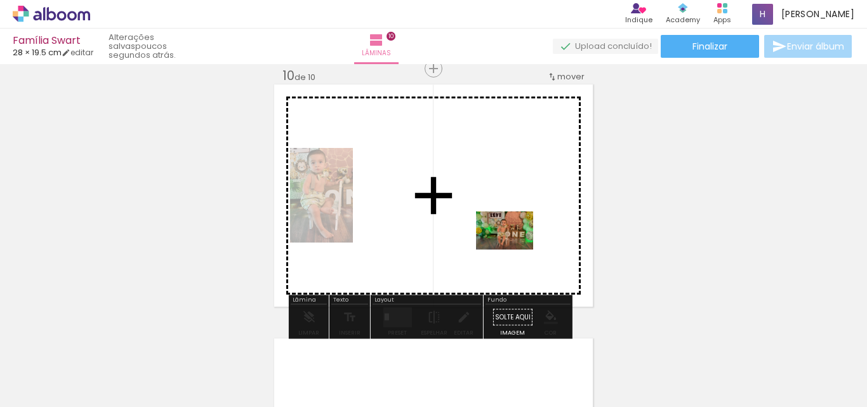
drag, startPoint x: 696, startPoint y: 374, endPoint x: 514, endPoint y: 249, distance: 220.1
click at [514, 249] on quentale-workspace at bounding box center [433, 203] width 867 height 407
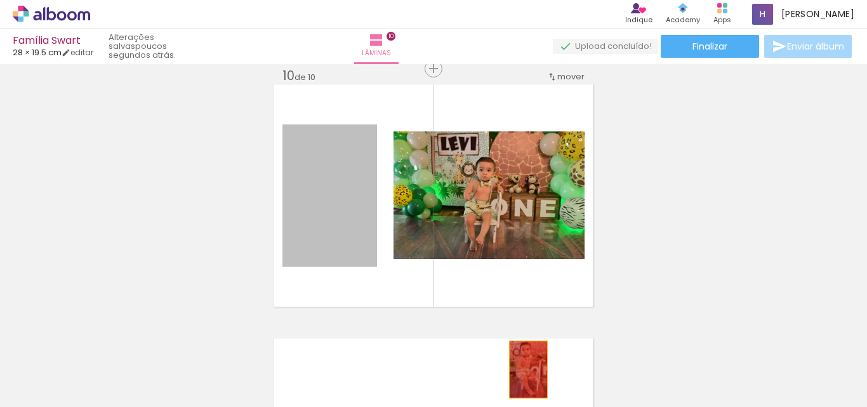
drag, startPoint x: 317, startPoint y: 216, endPoint x: 578, endPoint y: 365, distance: 301.1
click at [532, 374] on quentale-workspace at bounding box center [433, 203] width 867 height 407
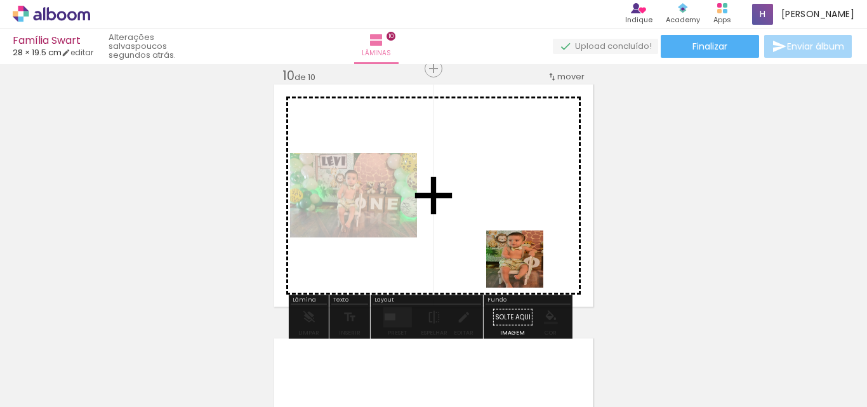
drag, startPoint x: 613, startPoint y: 387, endPoint x: 535, endPoint y: 275, distance: 135.4
click at [517, 252] on quentale-workspace at bounding box center [433, 203] width 867 height 407
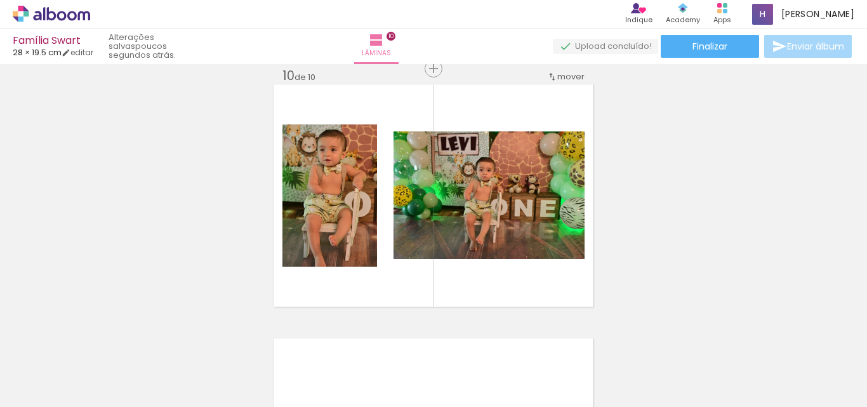
scroll to position [0, 0]
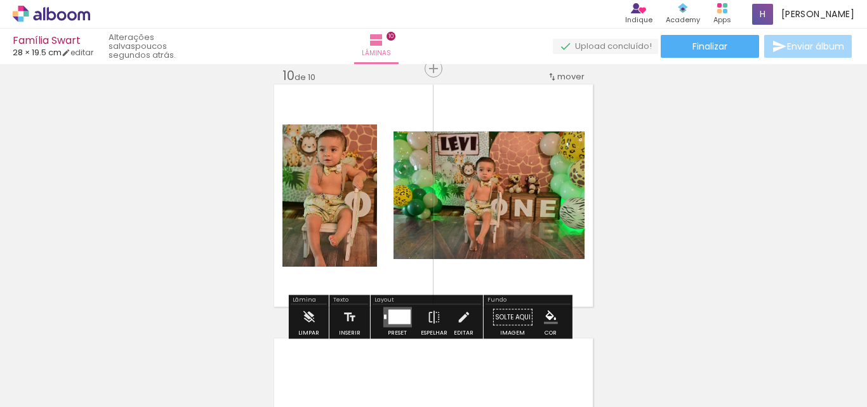
click at [394, 317] on div at bounding box center [399, 317] width 22 height 15
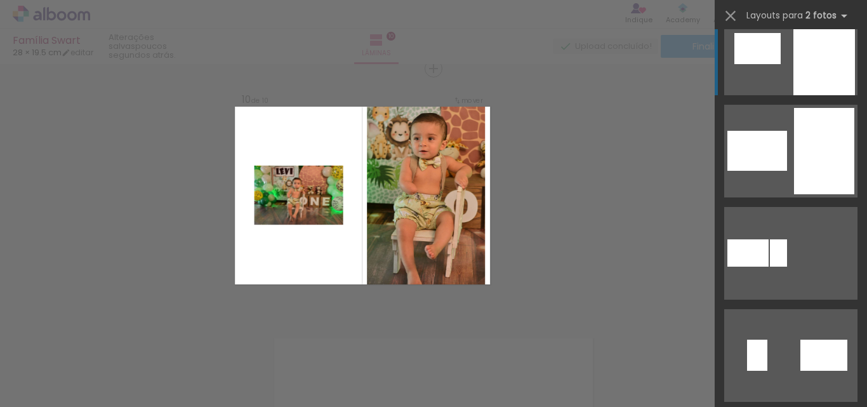
scroll to position [254, 0]
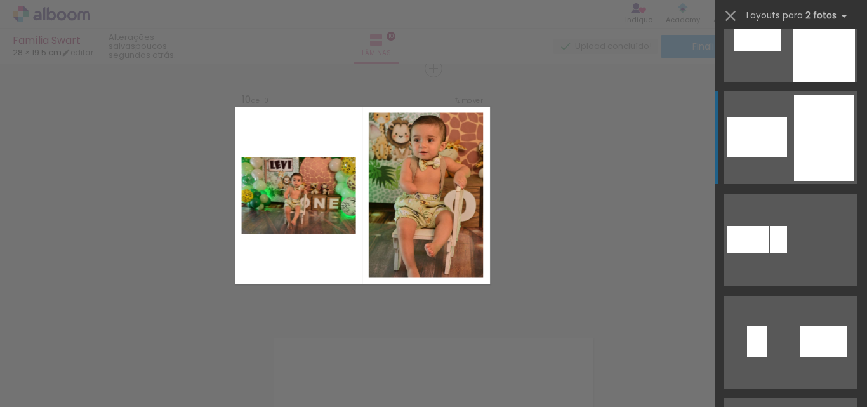
click at [827, 159] on div at bounding box center [824, 138] width 60 height 86
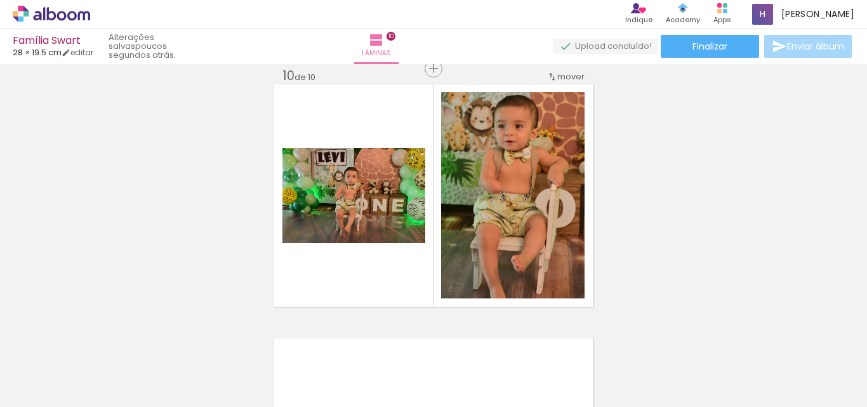
scroll to position [0, 0]
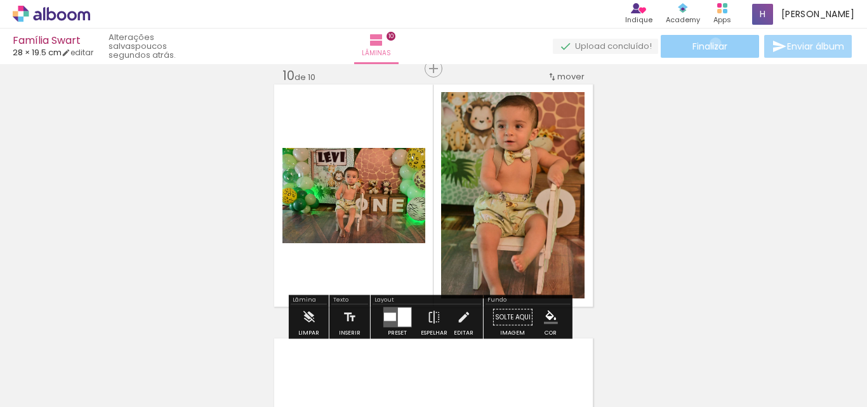
click at [711, 43] on span "Finalizar" at bounding box center [709, 46] width 35 height 9
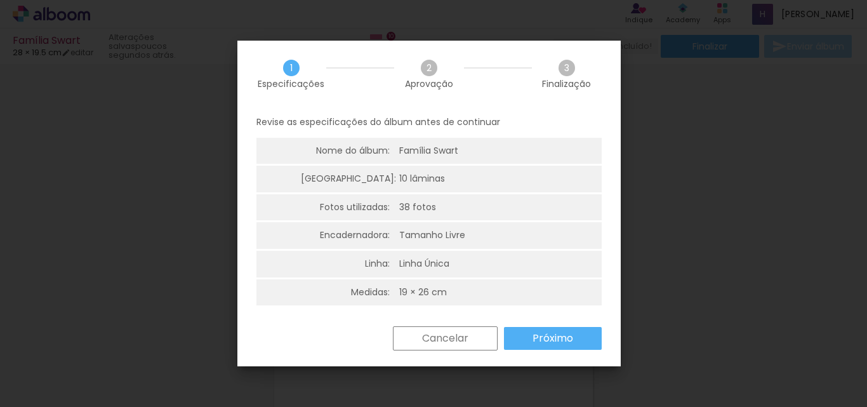
click at [0, 0] on slot "Próximo" at bounding box center [0, 0] width 0 height 0
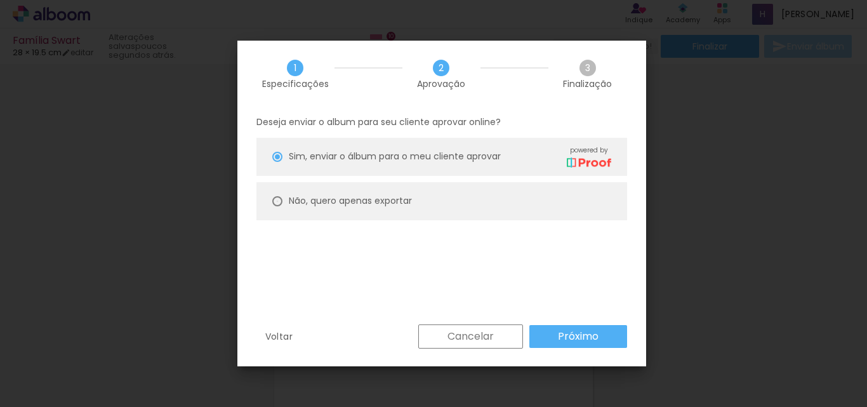
click at [273, 201] on div at bounding box center [277, 201] width 10 height 10
type paper-radio-button "on"
click at [0, 0] on slot "Próximo" at bounding box center [0, 0] width 0 height 0
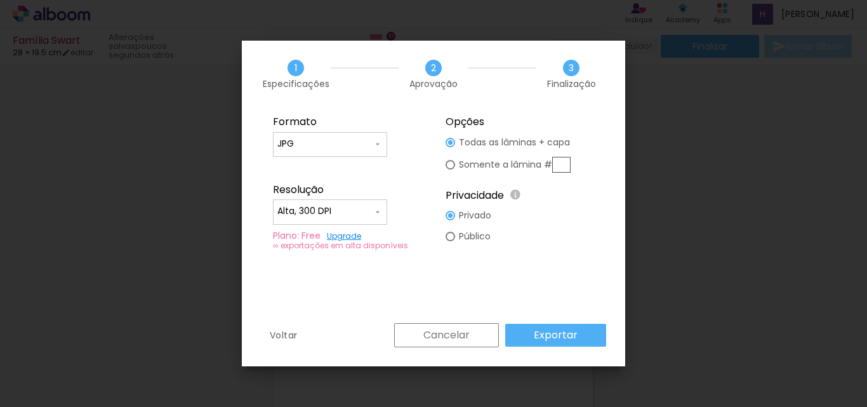
click at [332, 212] on input "Alta, 300 DPI" at bounding box center [324, 211] width 95 height 13
click at [321, 232] on paper-item "Baixa" at bounding box center [330, 234] width 114 height 25
type input "Baixa"
click at [584, 333] on paper-button "Exportar" at bounding box center [555, 335] width 101 height 23
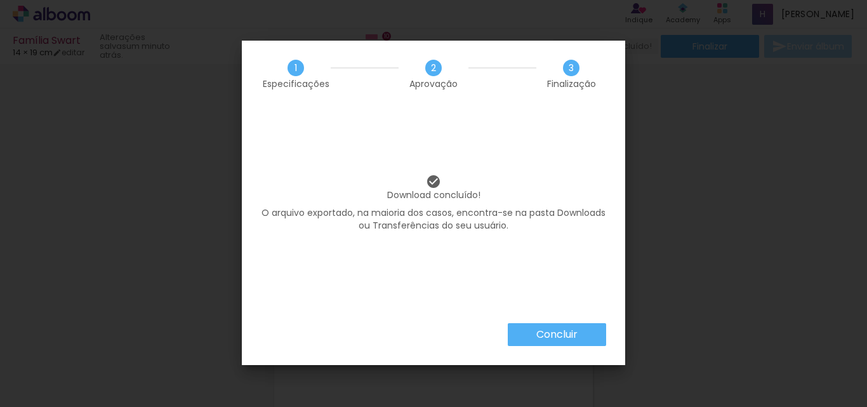
click at [0, 0] on slot "Concluir" at bounding box center [0, 0] width 0 height 0
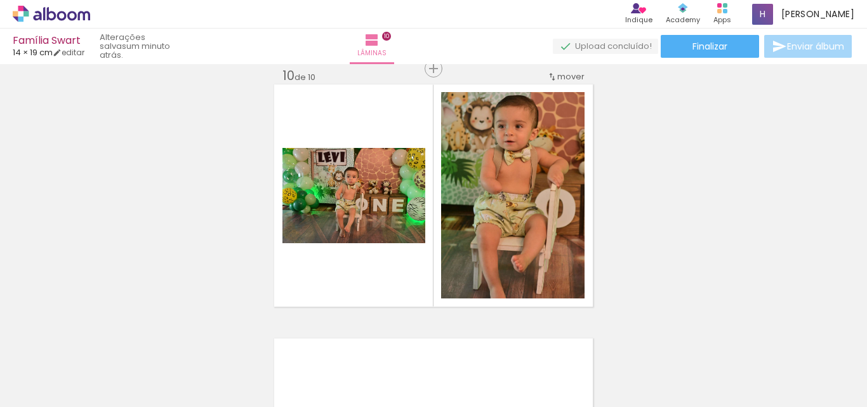
scroll to position [0, 125]
